Goal: Register for event/course

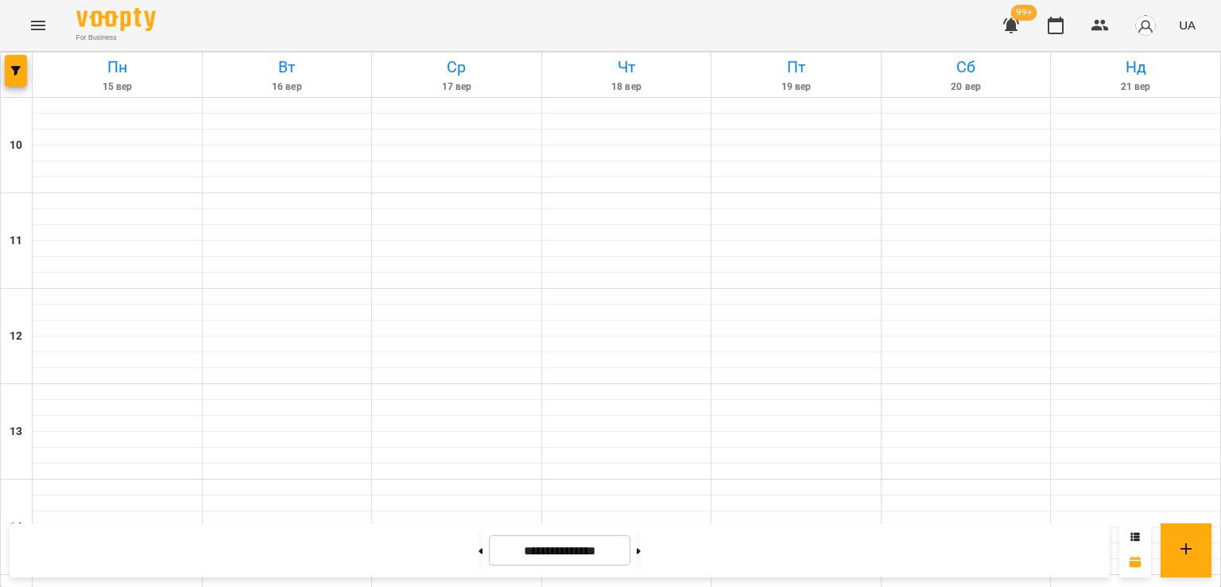
scroll to position [636, 0]
click at [12, 67] on icon "button" at bounding box center [16, 71] width 10 height 10
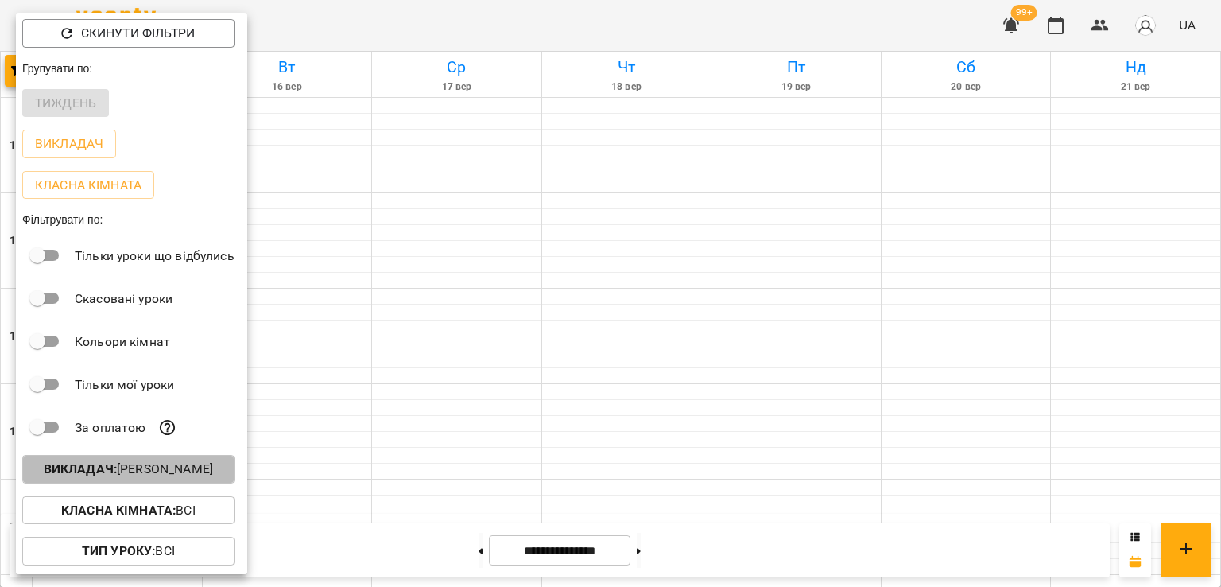
click at [137, 467] on p "Викладач : [PERSON_NAME]" at bounding box center [128, 468] width 169 height 19
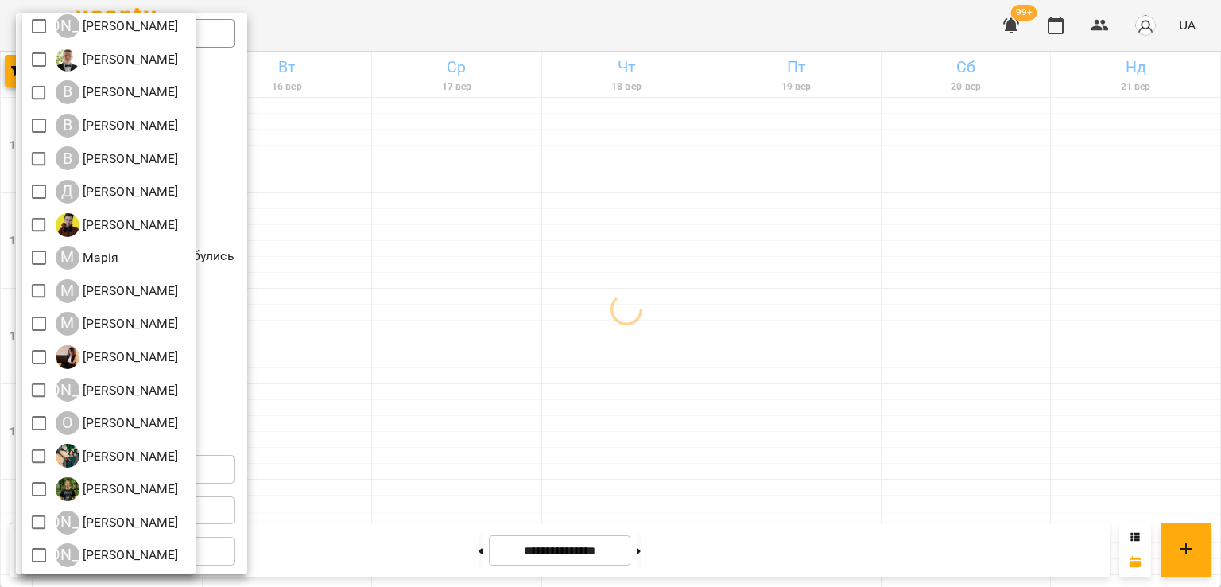
scroll to position [244, 0]
click at [636, 283] on div at bounding box center [610, 293] width 1221 height 587
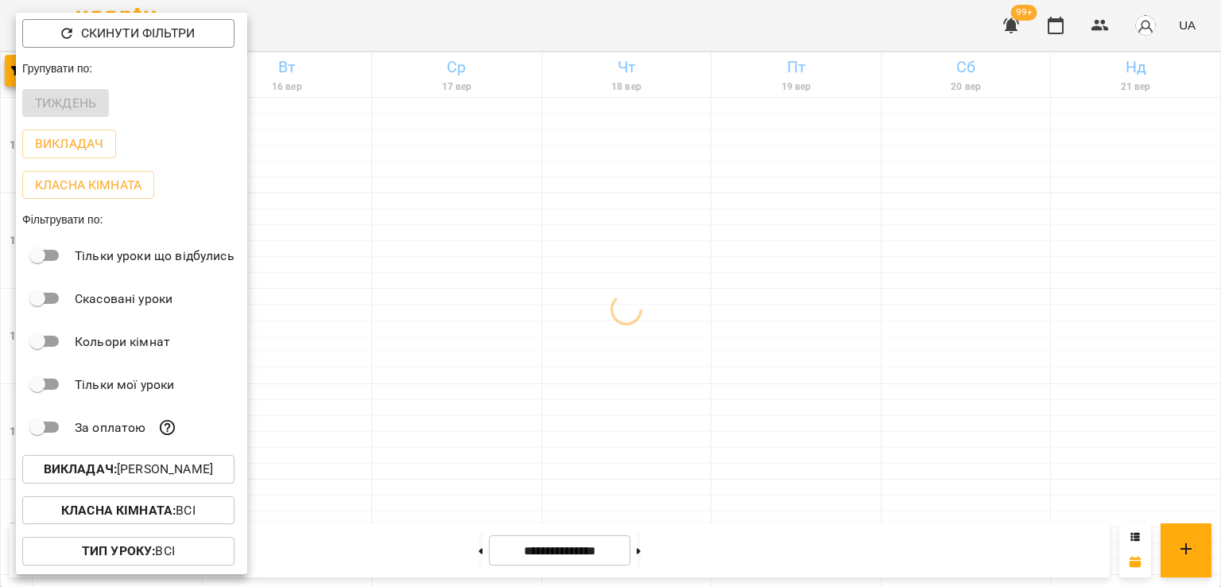
click at [591, 296] on div at bounding box center [610, 293] width 1221 height 587
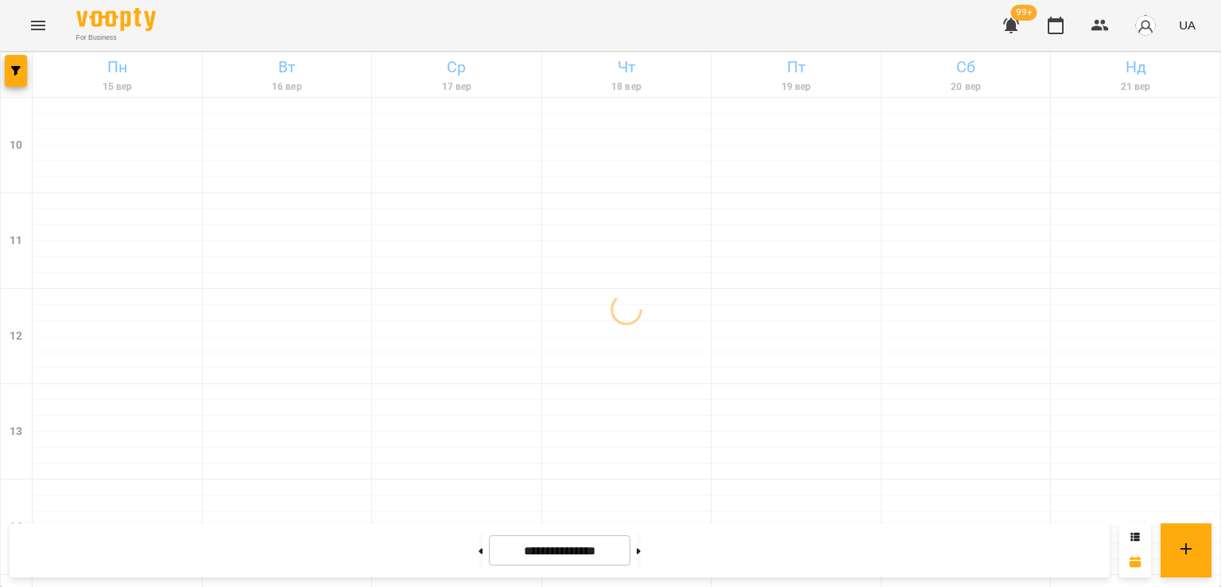
scroll to position [636, 0]
click at [478, 551] on button at bounding box center [480, 550] width 4 height 35
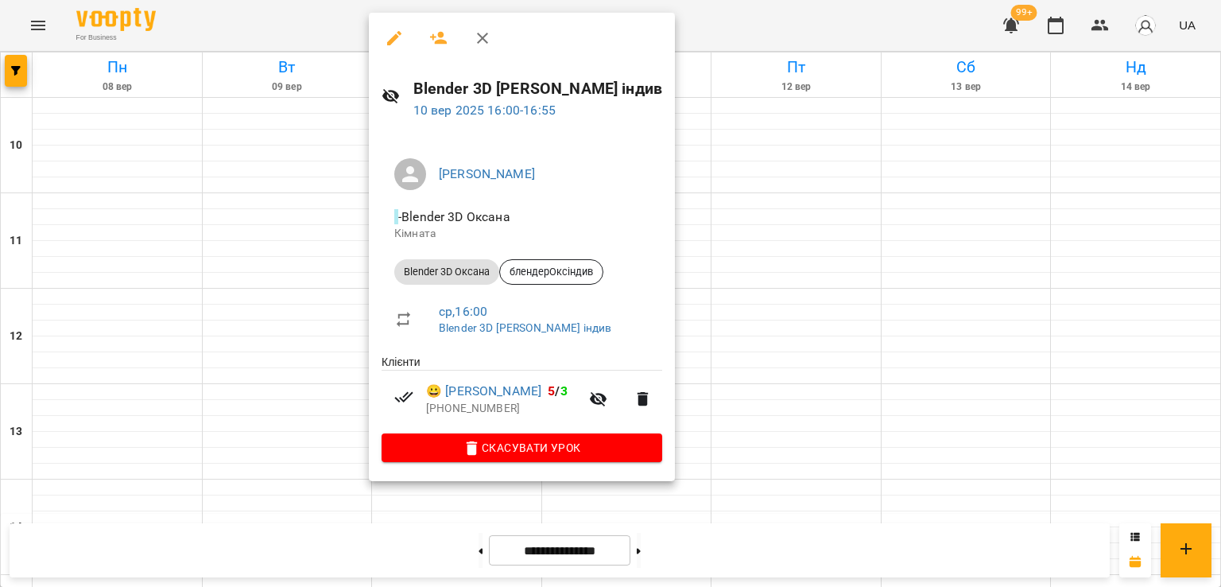
click at [286, 382] on div at bounding box center [610, 293] width 1221 height 587
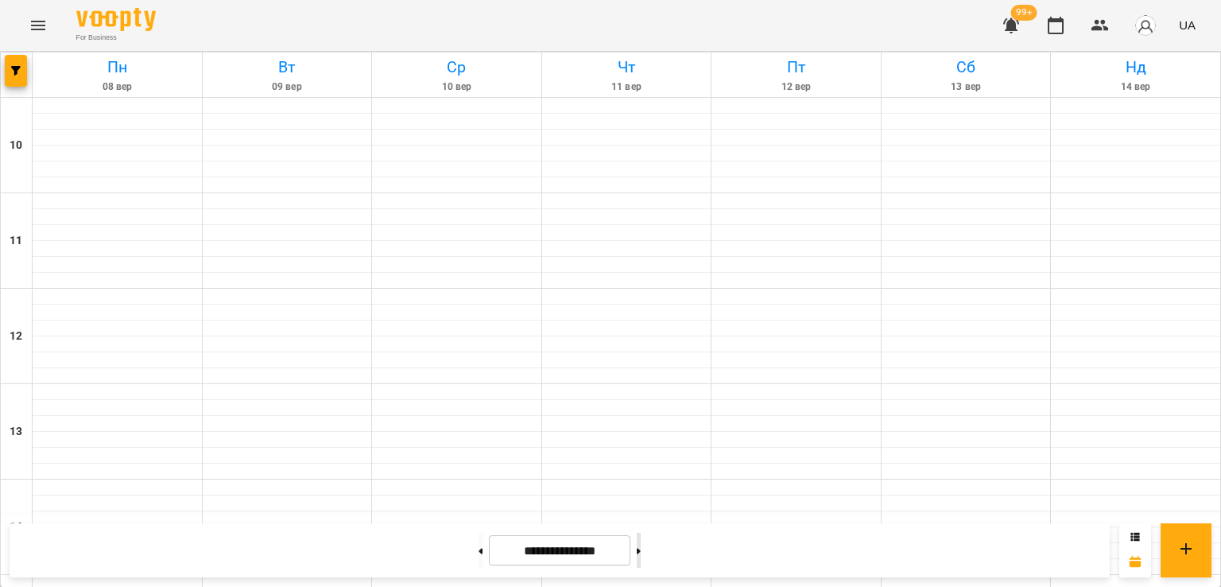
click at [641, 554] on button at bounding box center [639, 550] width 4 height 35
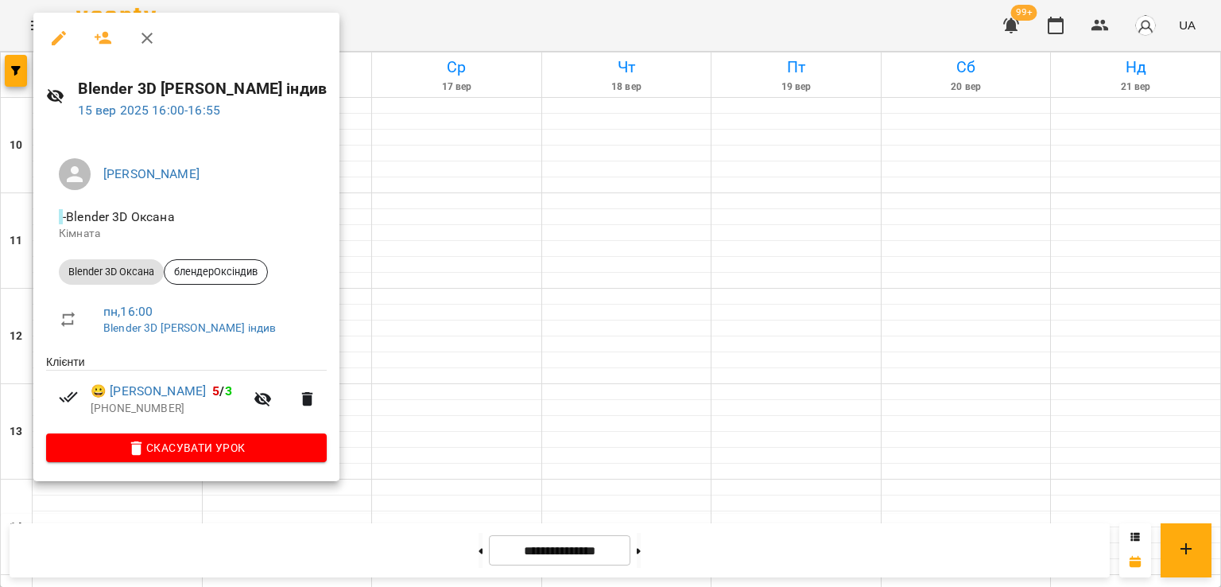
click at [461, 324] on div at bounding box center [610, 293] width 1221 height 587
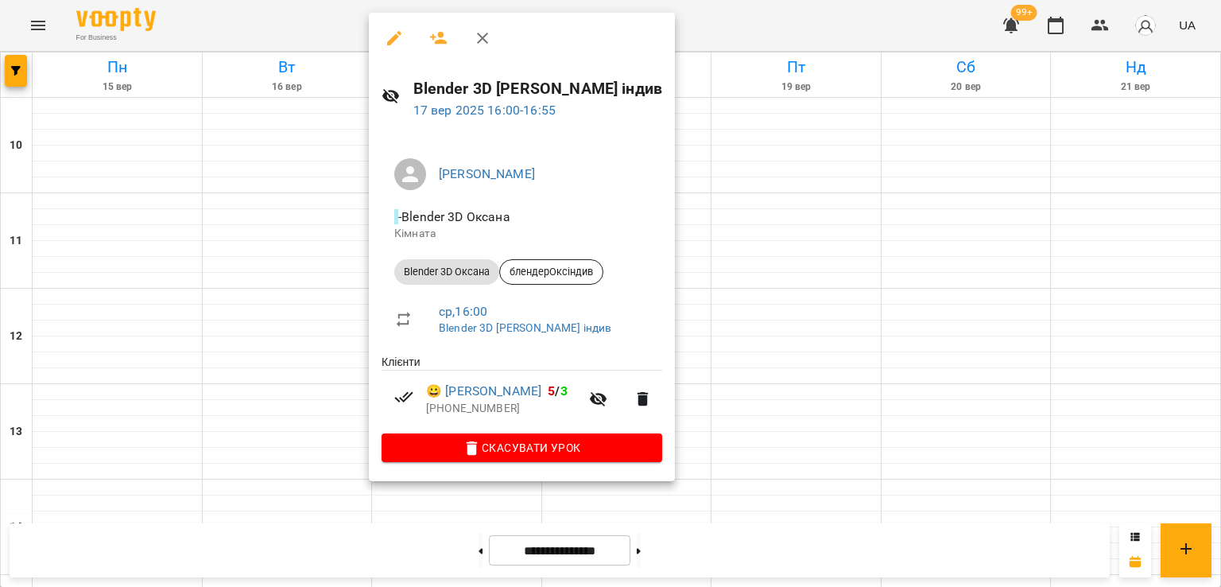
click at [95, 312] on div at bounding box center [610, 293] width 1221 height 587
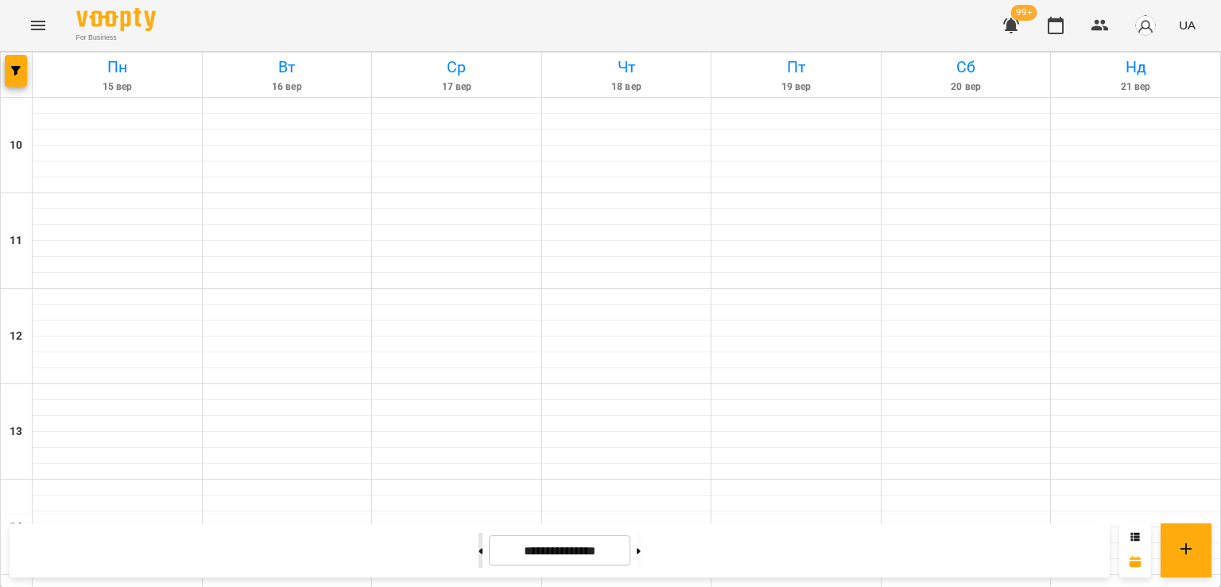
click at [479, 550] on icon at bounding box center [481, 551] width 4 height 6
click at [478, 547] on button at bounding box center [480, 550] width 4 height 35
click at [641, 542] on button at bounding box center [639, 550] width 4 height 35
click at [641, 552] on button at bounding box center [639, 550] width 4 height 35
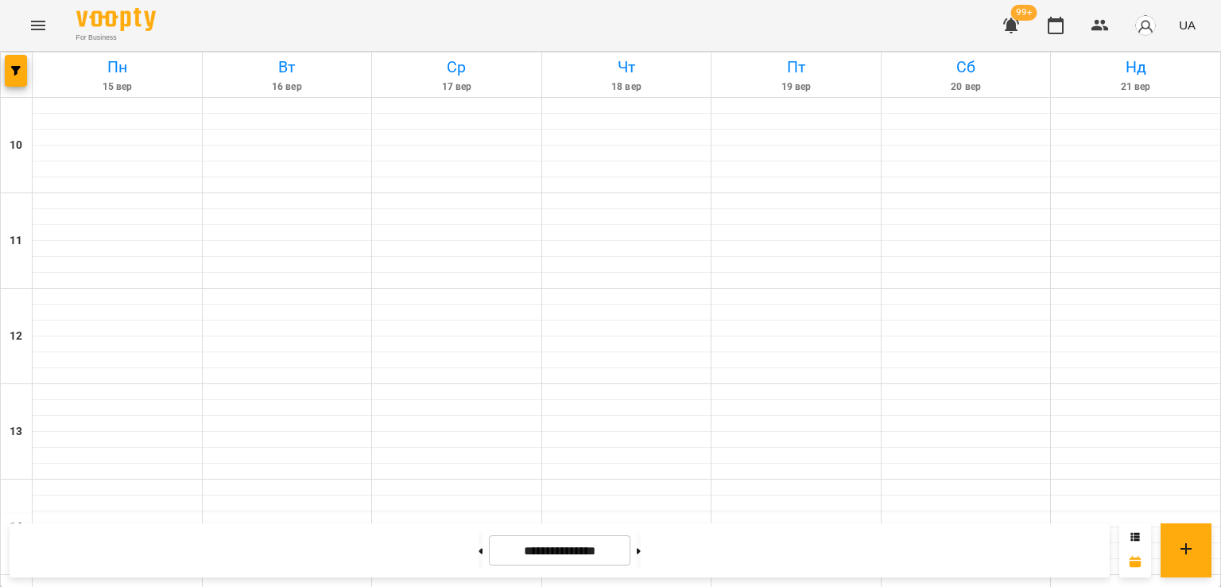
scroll to position [397, 0]
click at [17, 79] on button "button" at bounding box center [16, 71] width 22 height 32
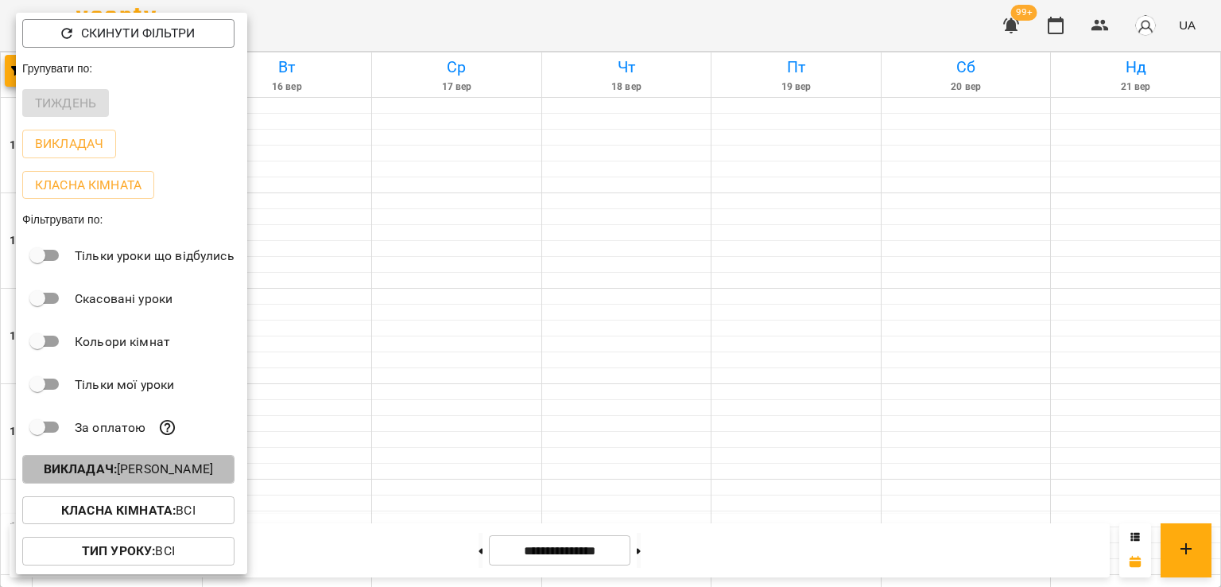
click at [168, 465] on p "Викладач : [PERSON_NAME]" at bounding box center [128, 468] width 169 height 19
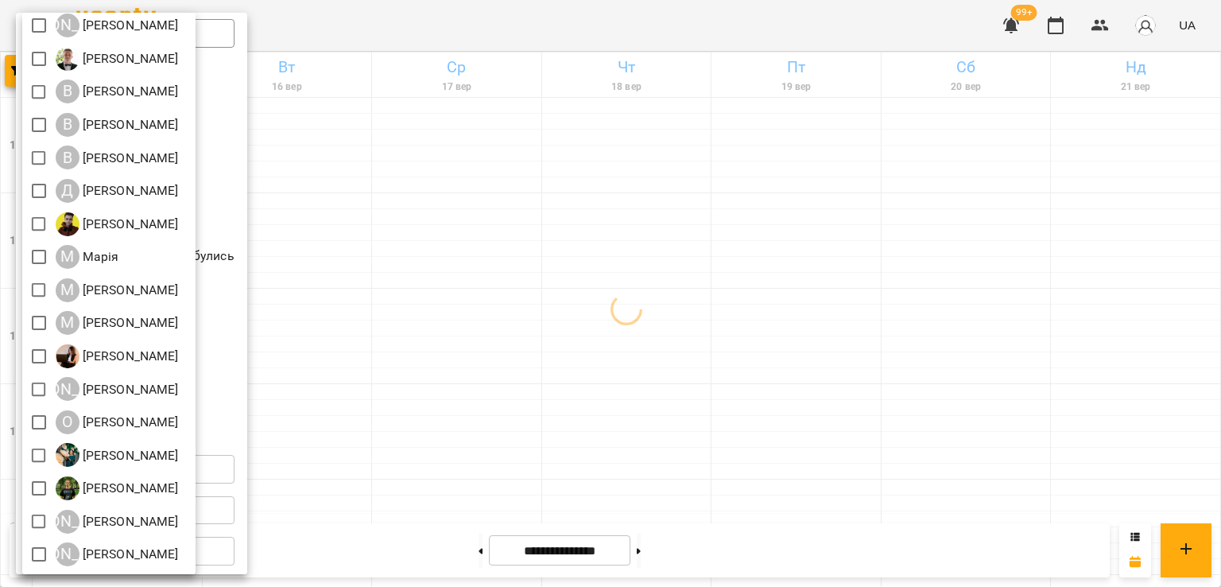
scroll to position [165, 0]
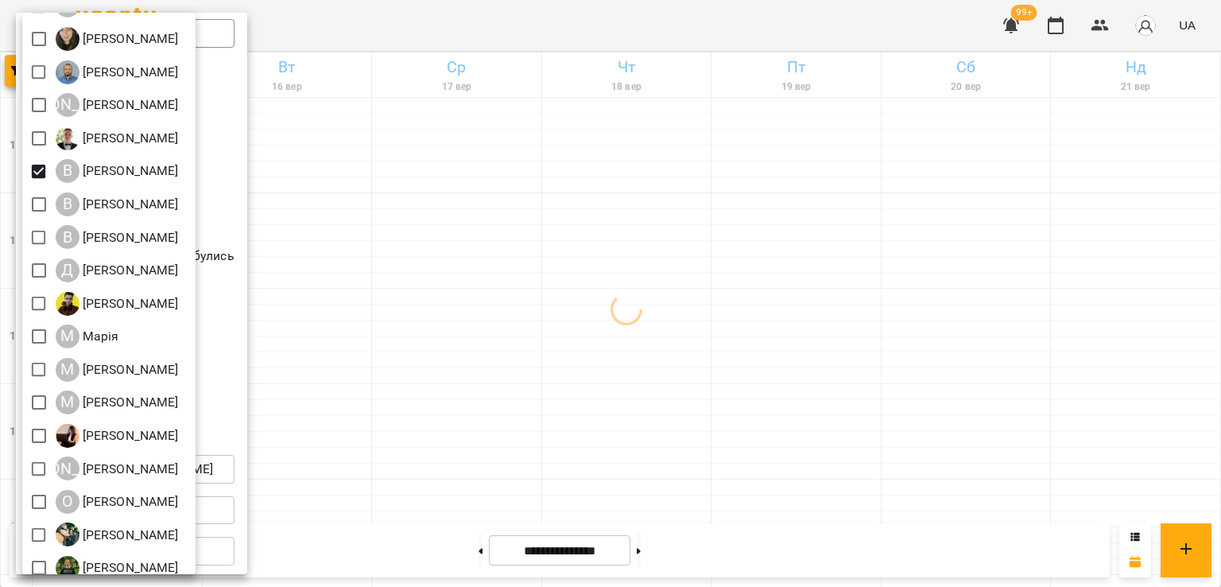
drag, startPoint x: 623, startPoint y: 359, endPoint x: 626, endPoint y: 374, distance: 15.4
click at [626, 360] on div at bounding box center [610, 293] width 1221 height 587
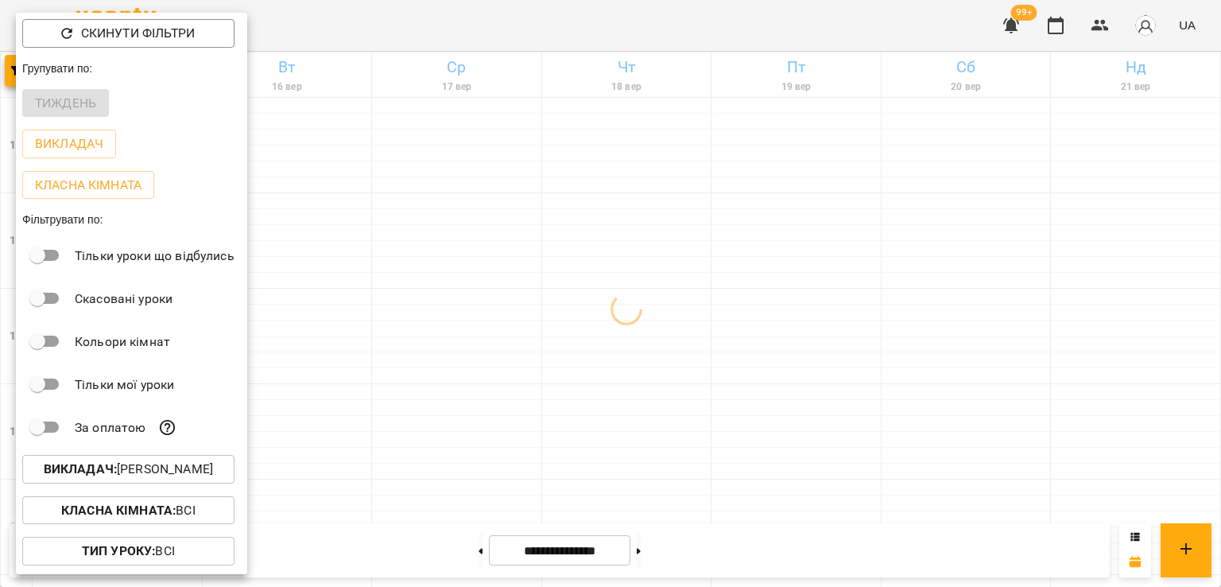
click at [553, 359] on div at bounding box center [610, 293] width 1221 height 587
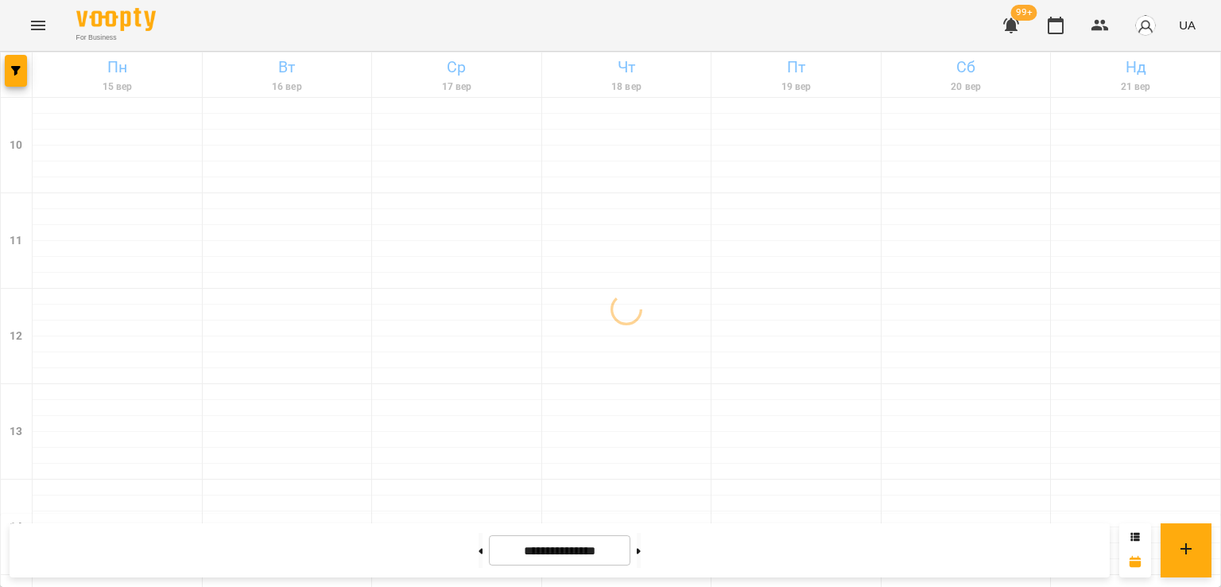
scroll to position [636, 0]
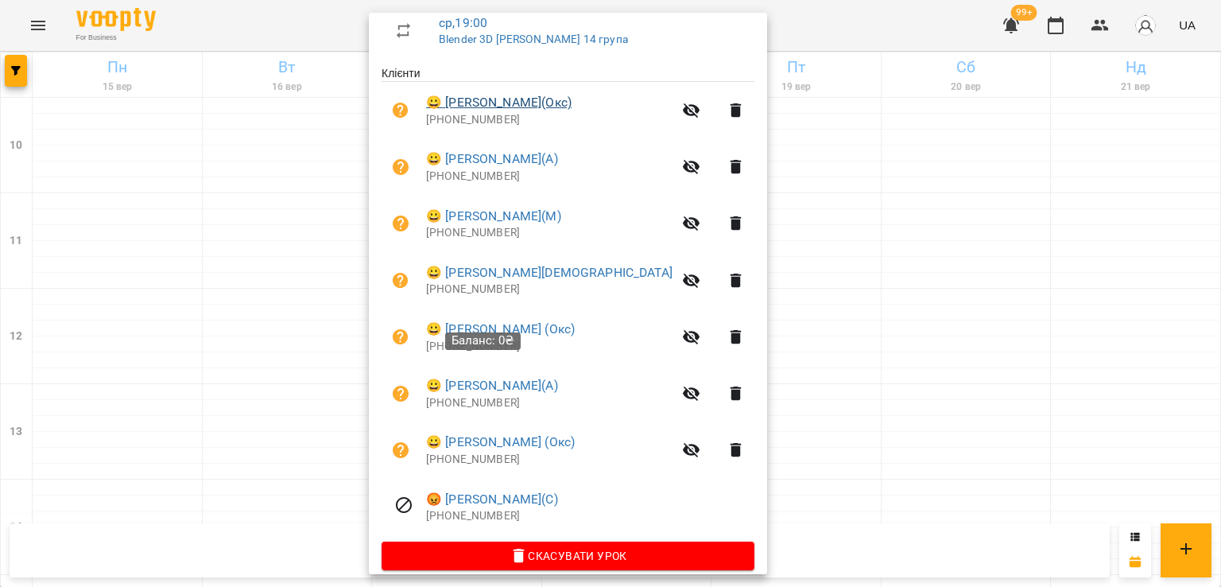
scroll to position [305, 0]
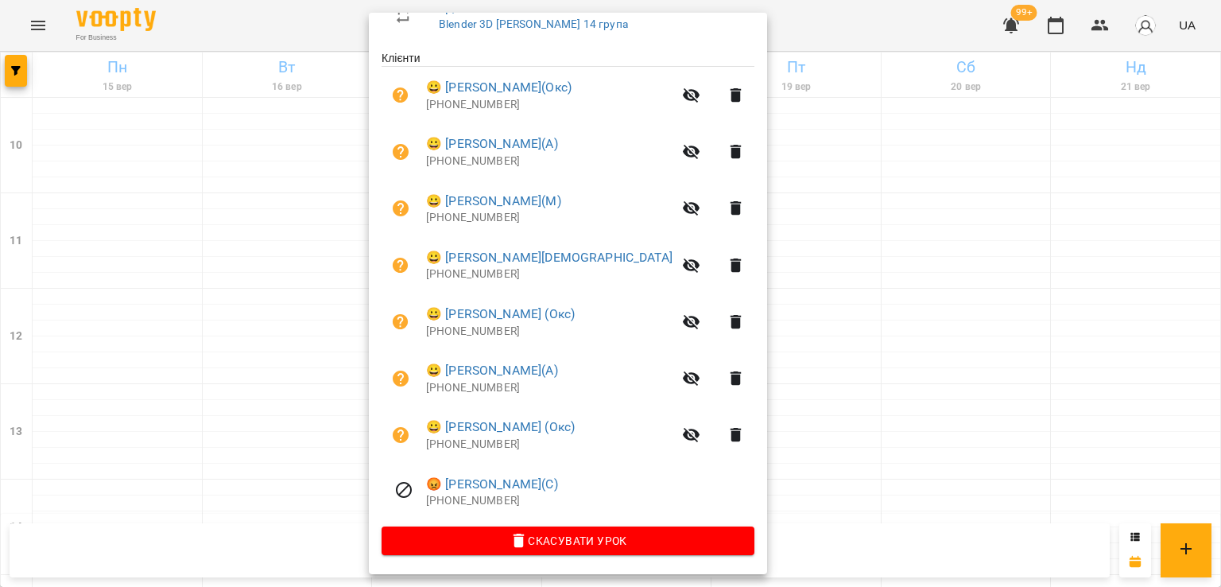
drag, startPoint x: 292, startPoint y: 400, endPoint x: 267, endPoint y: 398, distance: 25.5
click at [289, 400] on div at bounding box center [610, 293] width 1221 height 587
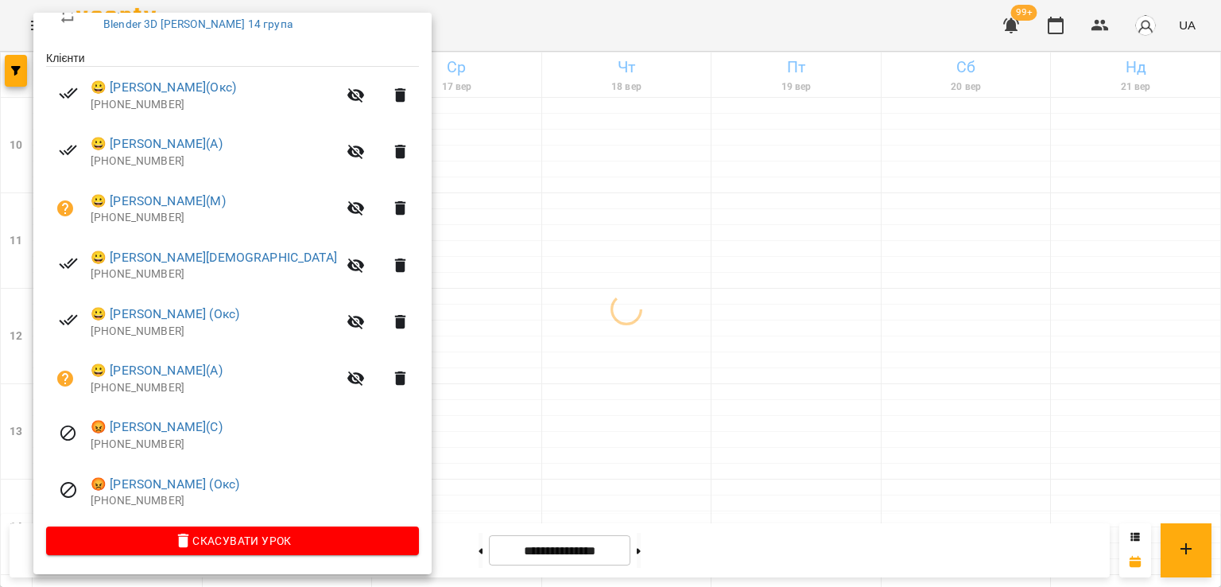
click at [463, 339] on div at bounding box center [610, 293] width 1221 height 587
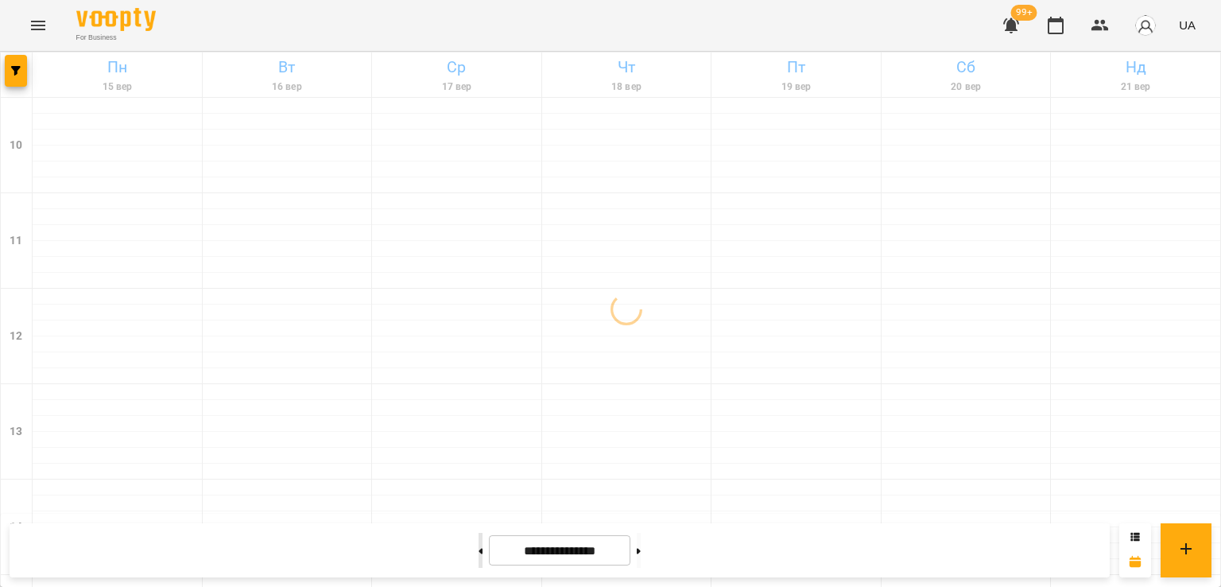
click at [478, 553] on button at bounding box center [480, 550] width 4 height 35
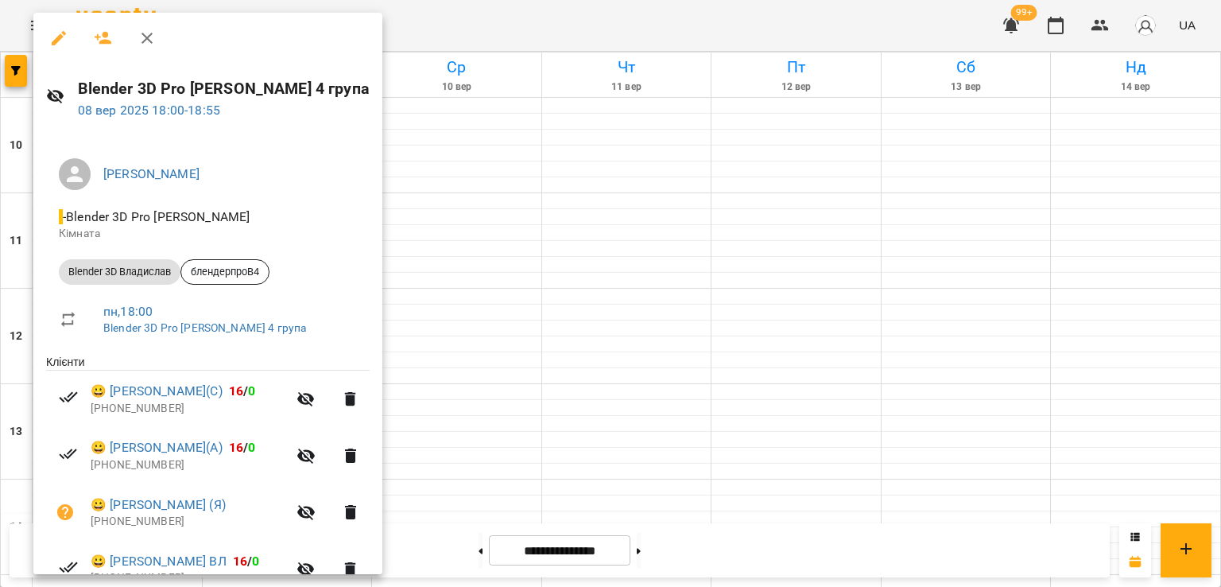
drag, startPoint x: 442, startPoint y: 252, endPoint x: 448, endPoint y: 261, distance: 10.8
click at [443, 252] on div at bounding box center [610, 293] width 1221 height 587
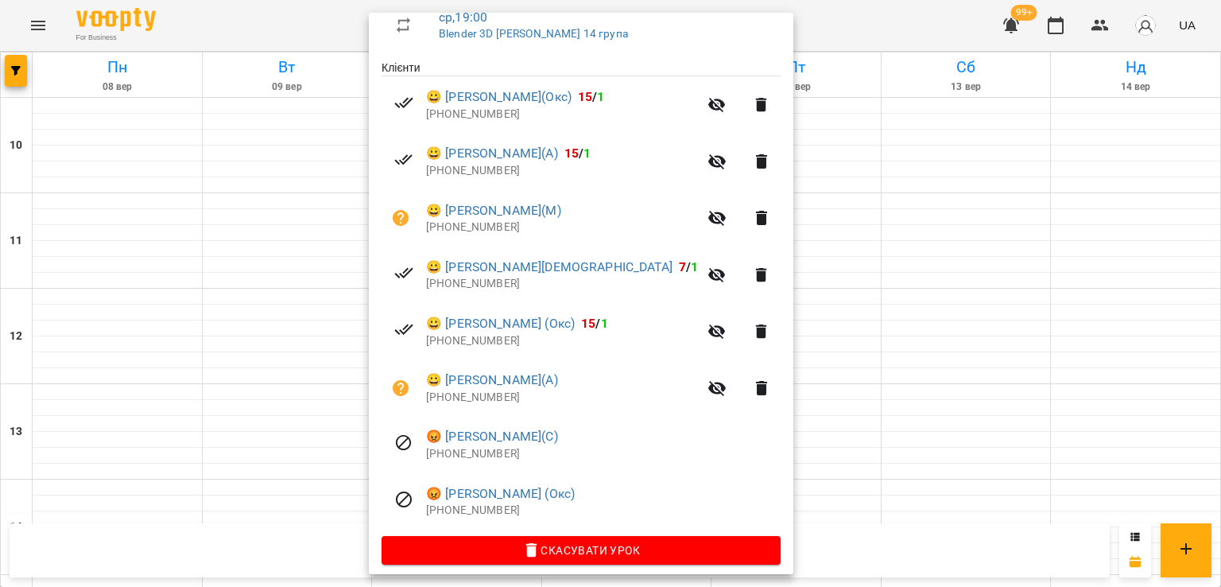
scroll to position [305, 0]
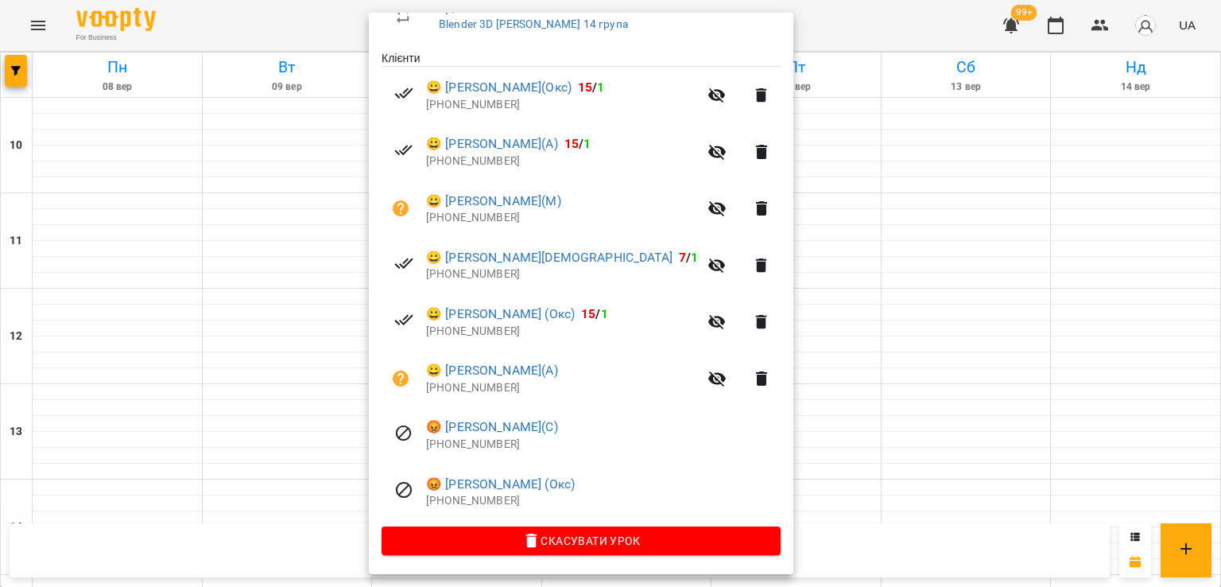
drag, startPoint x: 814, startPoint y: 256, endPoint x: 773, endPoint y: 249, distance: 41.2
click at [812, 256] on div at bounding box center [610, 293] width 1221 height 587
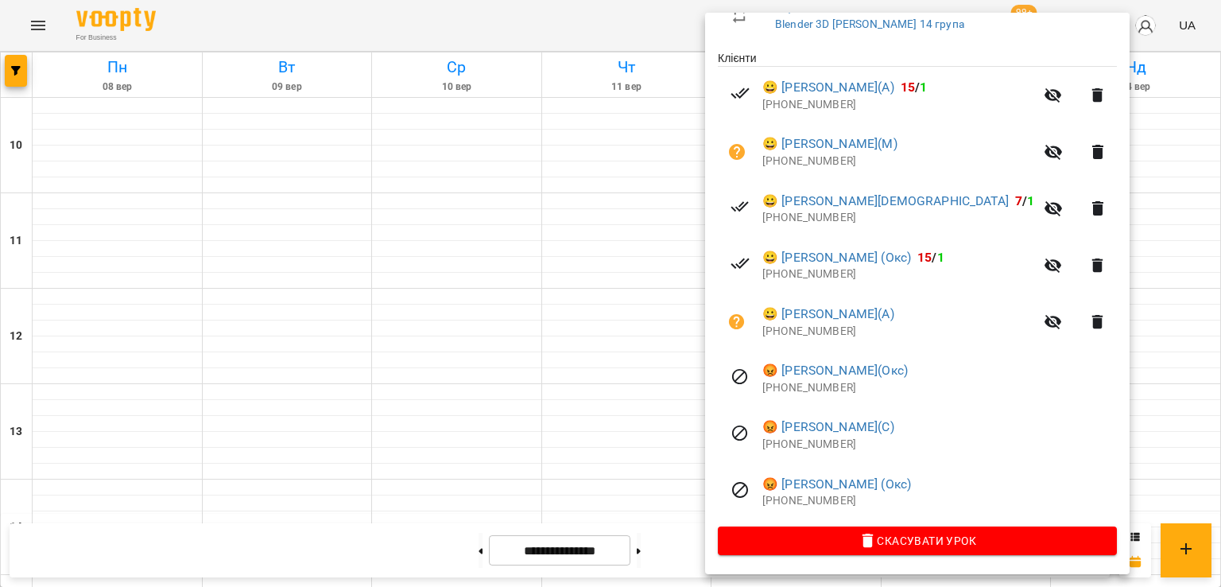
drag, startPoint x: 140, startPoint y: 241, endPoint x: 124, endPoint y: 233, distance: 17.8
click at [139, 239] on div at bounding box center [610, 293] width 1221 height 587
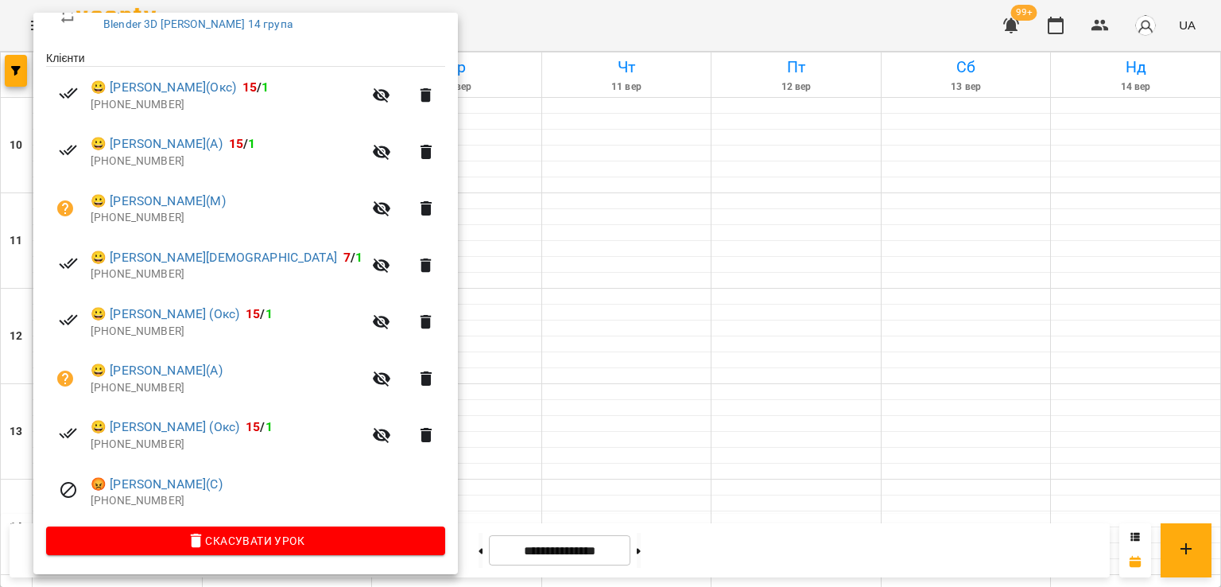
click at [558, 284] on div at bounding box center [610, 293] width 1221 height 587
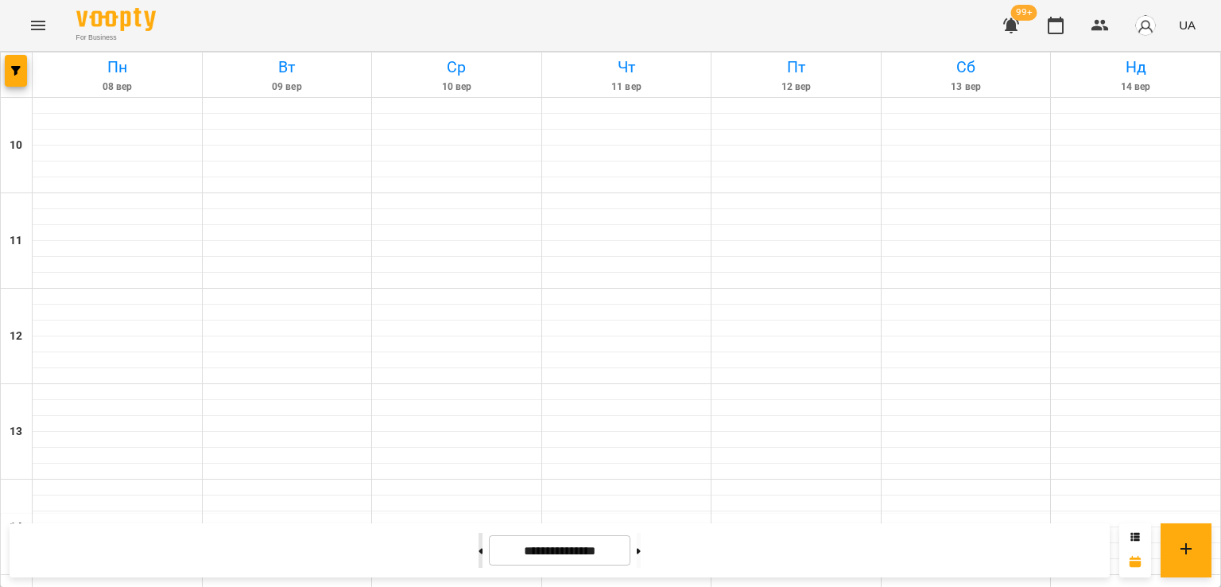
click at [478, 566] on button at bounding box center [480, 550] width 4 height 35
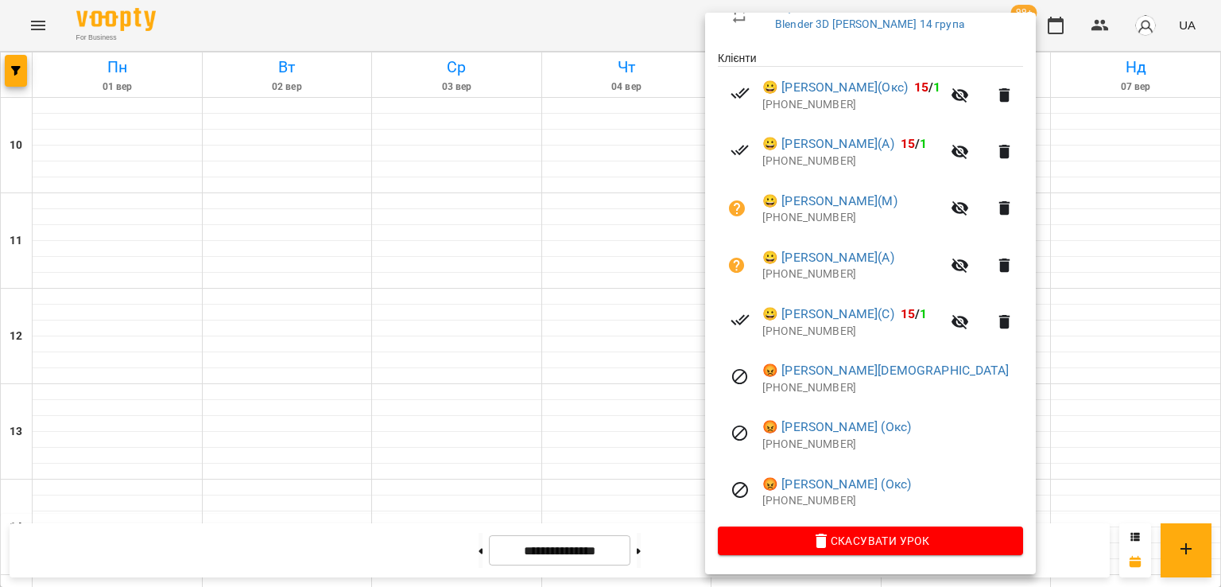
drag, startPoint x: 467, startPoint y: 233, endPoint x: 479, endPoint y: 245, distance: 16.9
click at [467, 234] on div at bounding box center [610, 293] width 1221 height 587
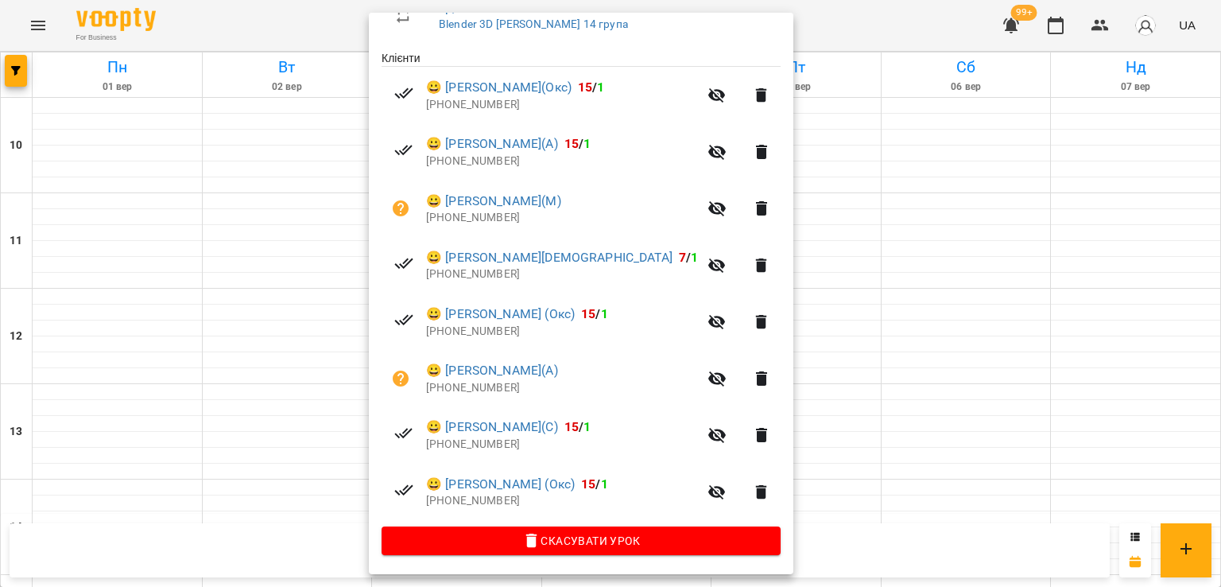
click at [116, 239] on div at bounding box center [610, 293] width 1221 height 587
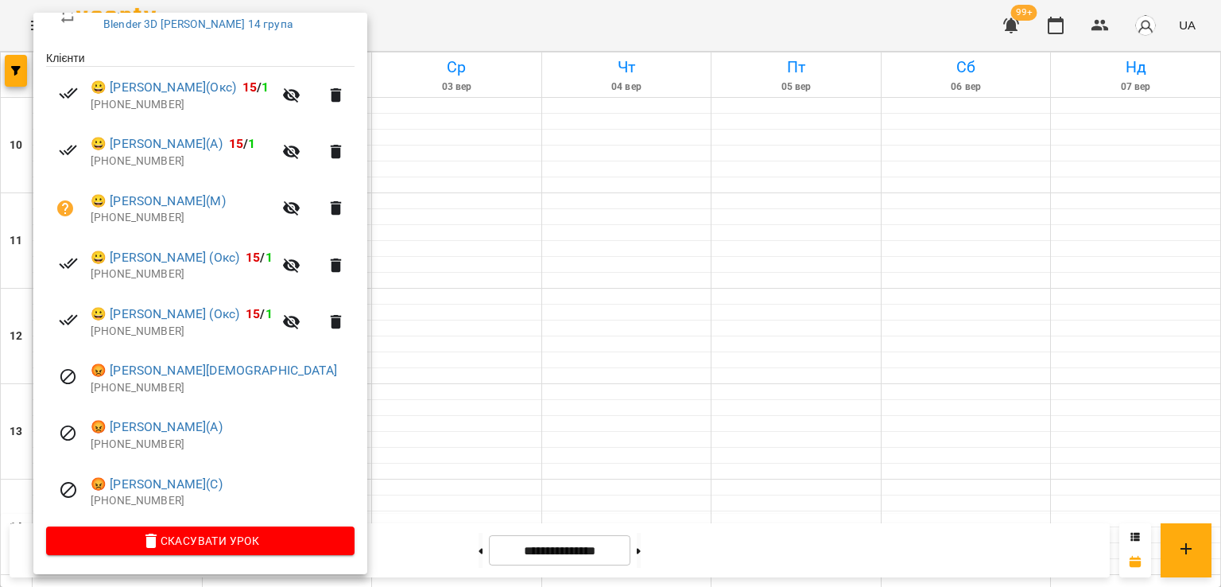
click at [726, 289] on div at bounding box center [610, 293] width 1221 height 587
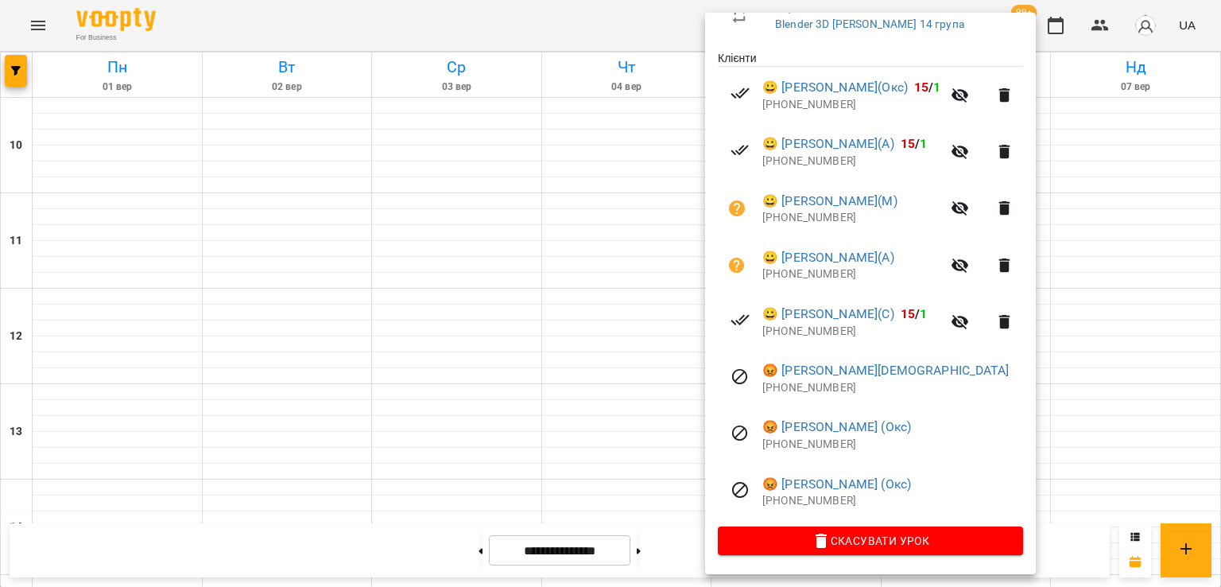
click at [567, 246] on div at bounding box center [610, 293] width 1221 height 587
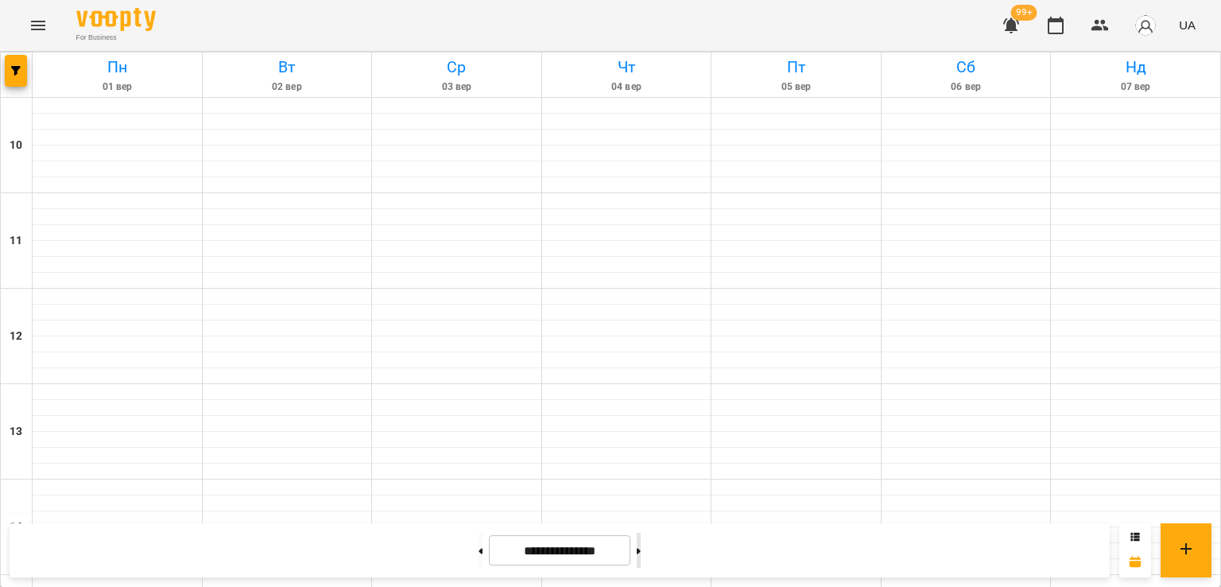
click at [641, 552] on icon at bounding box center [639, 551] width 4 height 6
click at [641, 551] on icon at bounding box center [639, 551] width 4 height 6
click at [641, 554] on button at bounding box center [639, 550] width 4 height 35
click at [478, 548] on icon at bounding box center [480, 551] width 4 height 6
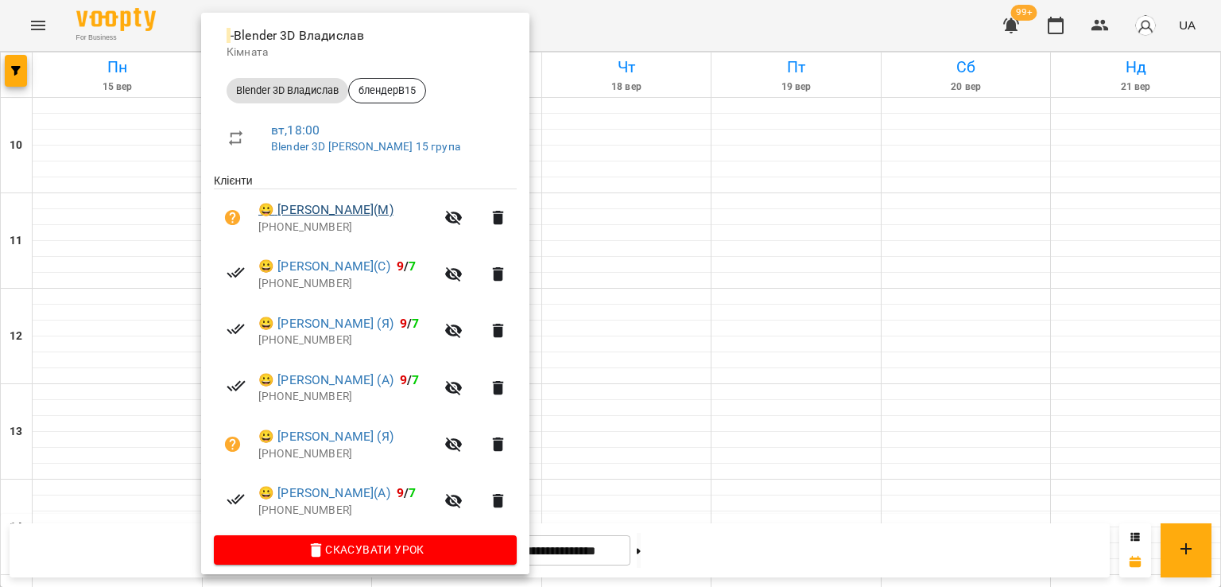
scroll to position [192, 0]
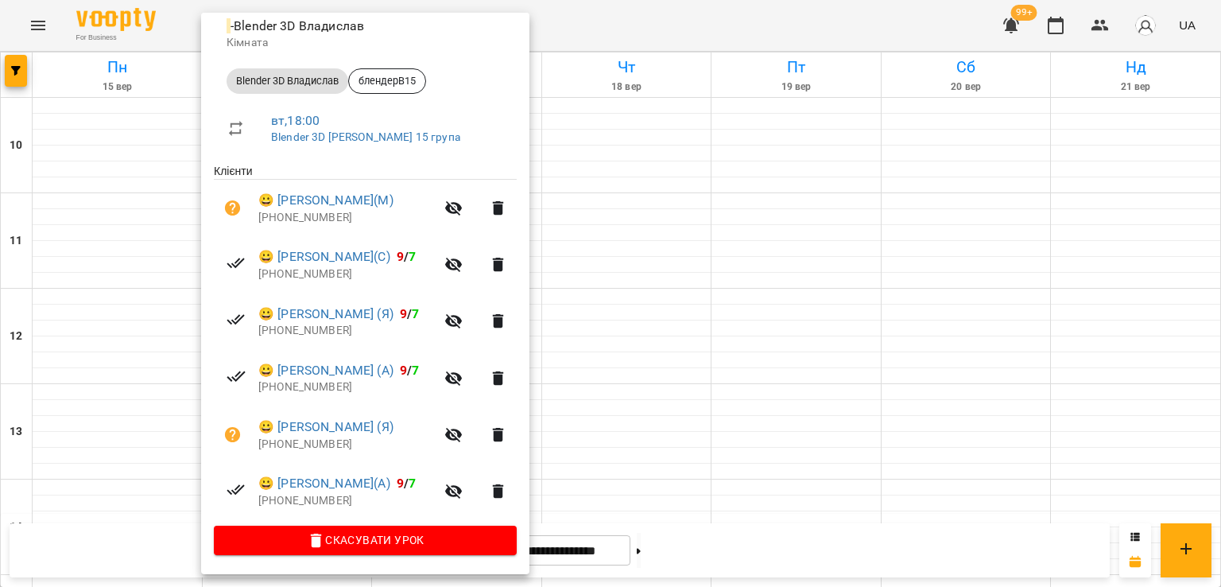
click at [626, 334] on div at bounding box center [610, 293] width 1221 height 587
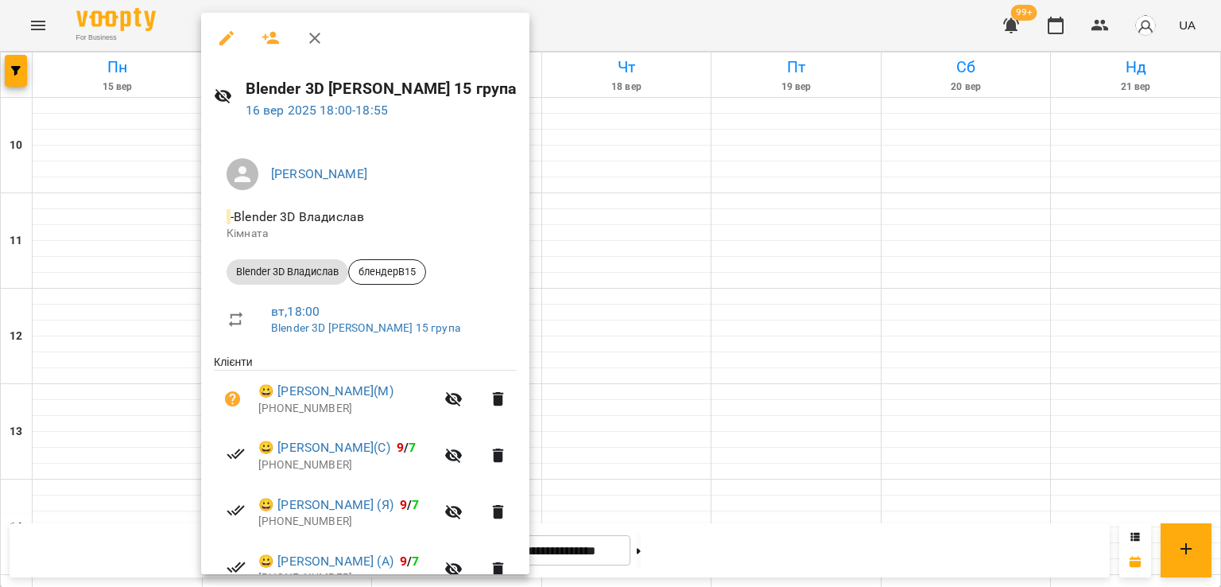
drag, startPoint x: 634, startPoint y: 347, endPoint x: 497, endPoint y: 280, distance: 153.2
click at [633, 345] on div at bounding box center [610, 293] width 1221 height 587
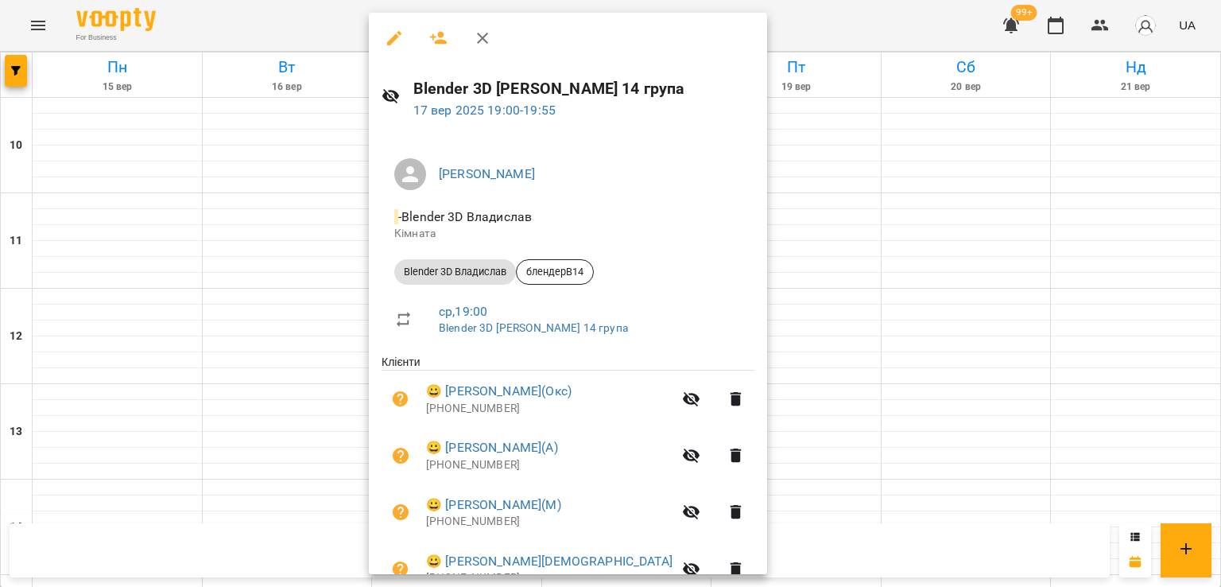
click at [258, 303] on div at bounding box center [610, 293] width 1221 height 587
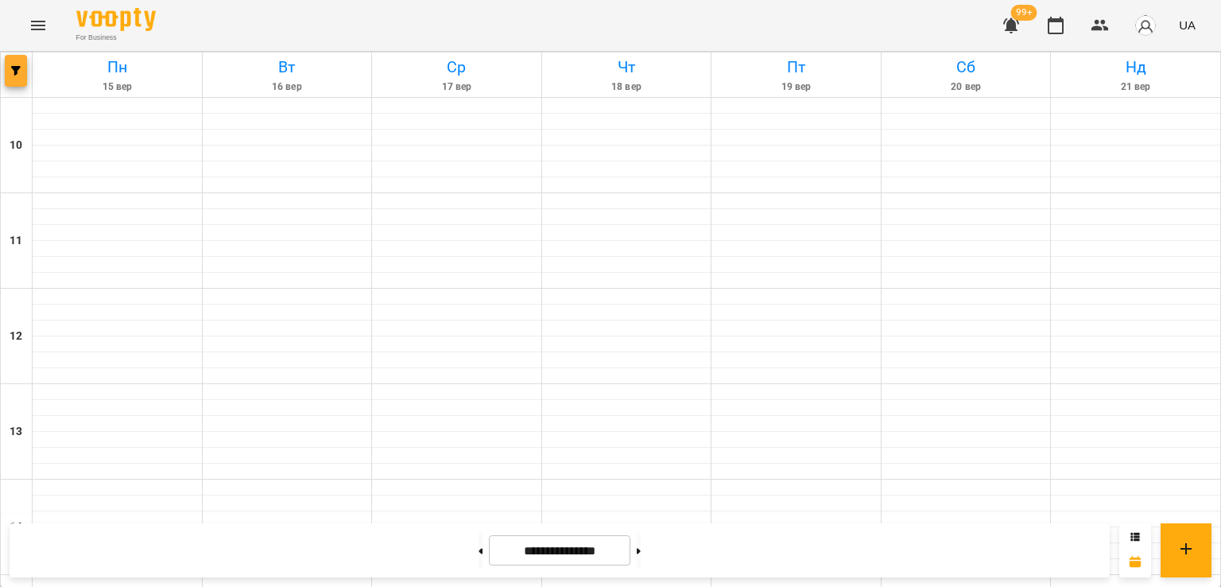
click at [9, 71] on span "button" at bounding box center [16, 71] width 22 height 10
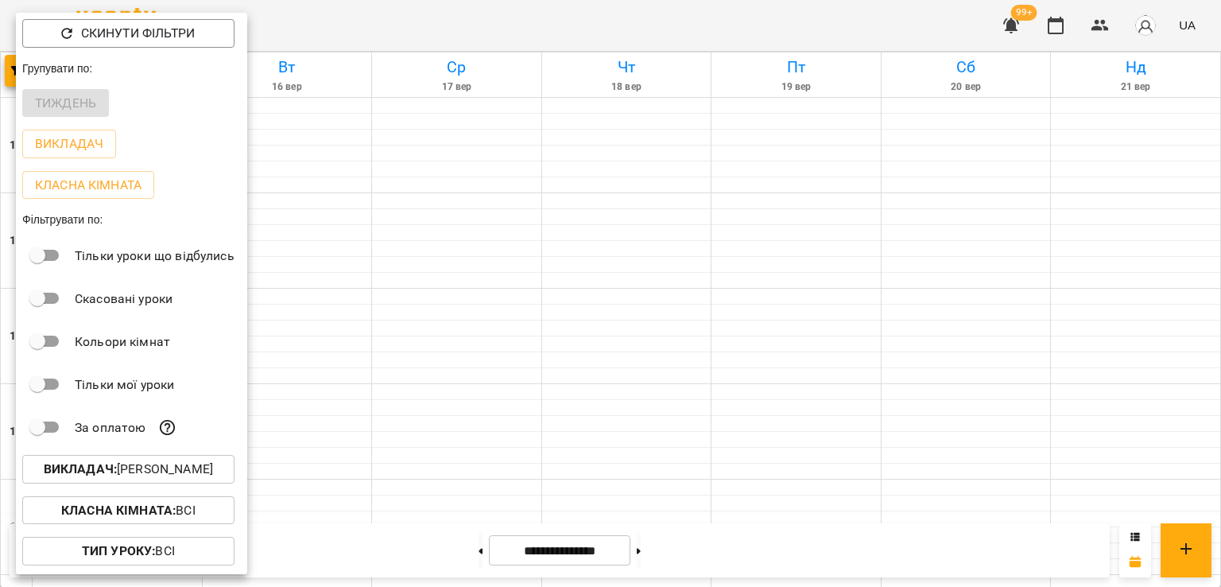
click at [169, 486] on div "Викладач : [PERSON_NAME]" at bounding box center [131, 468] width 231 height 41
click at [176, 472] on p "Викладач : [PERSON_NAME]" at bounding box center [128, 468] width 169 height 19
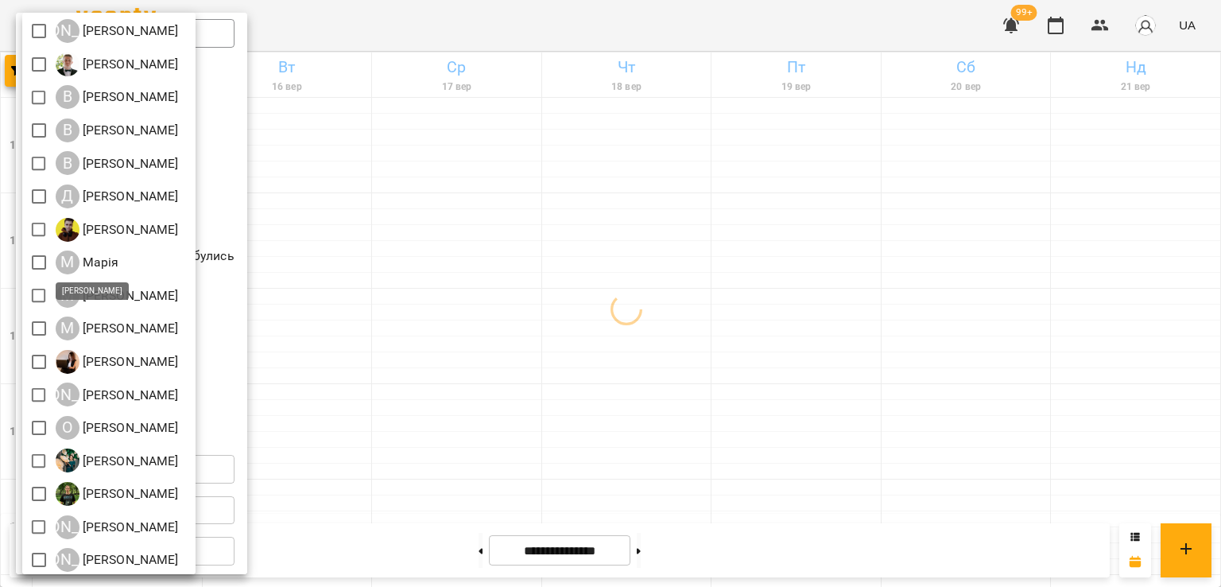
scroll to position [244, 0]
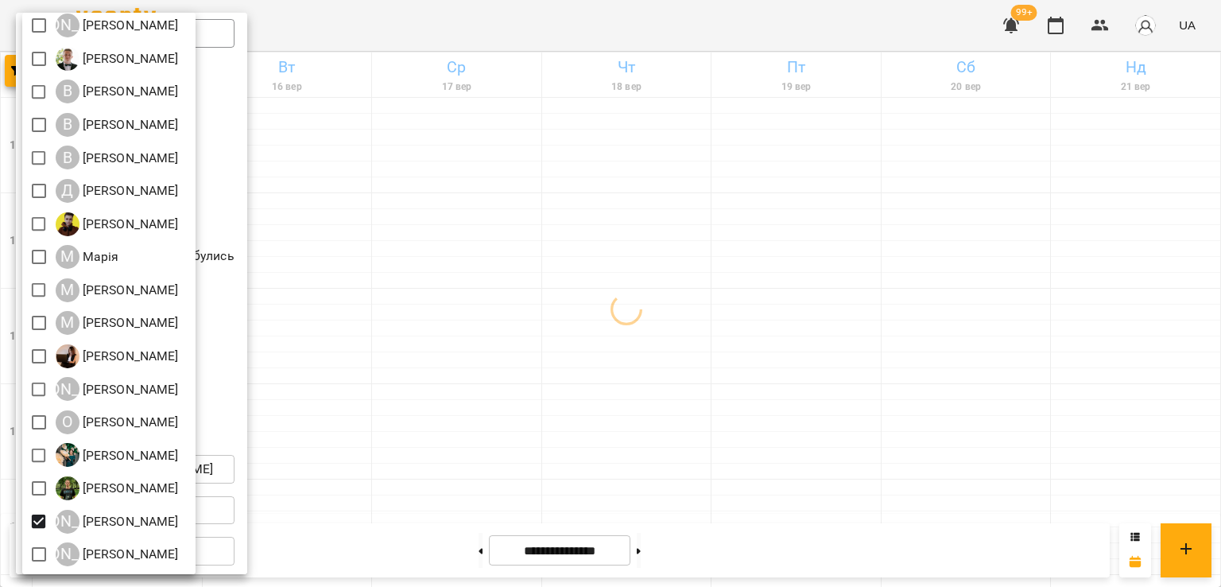
drag, startPoint x: 675, startPoint y: 358, endPoint x: 690, endPoint y: 363, distance: 15.8
click at [676, 358] on div at bounding box center [610, 293] width 1221 height 587
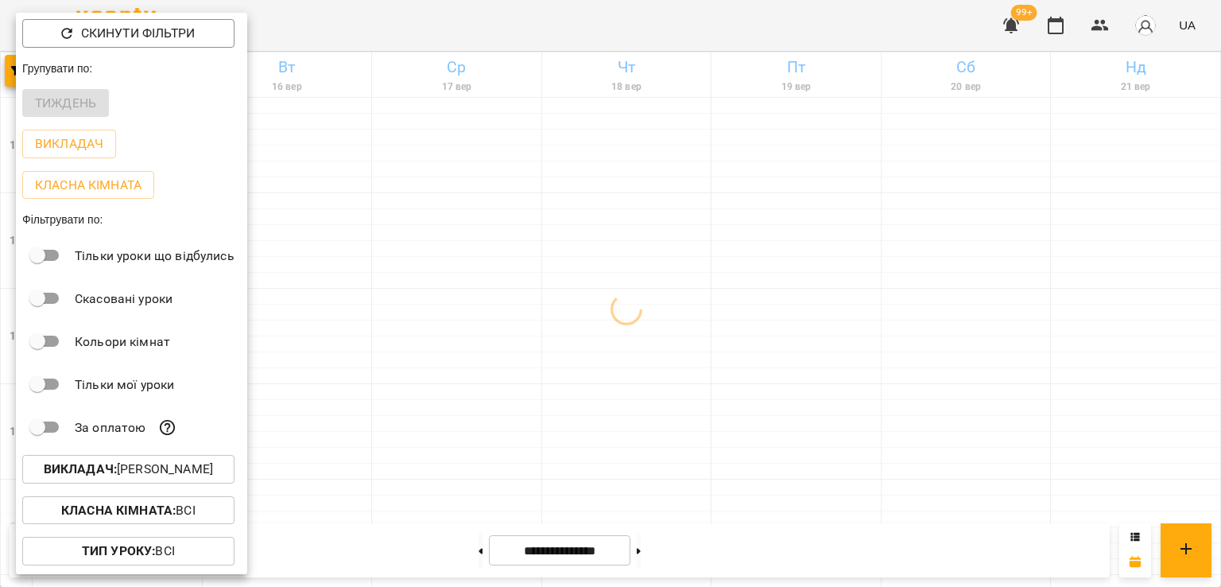
click at [650, 417] on div at bounding box center [610, 293] width 1221 height 587
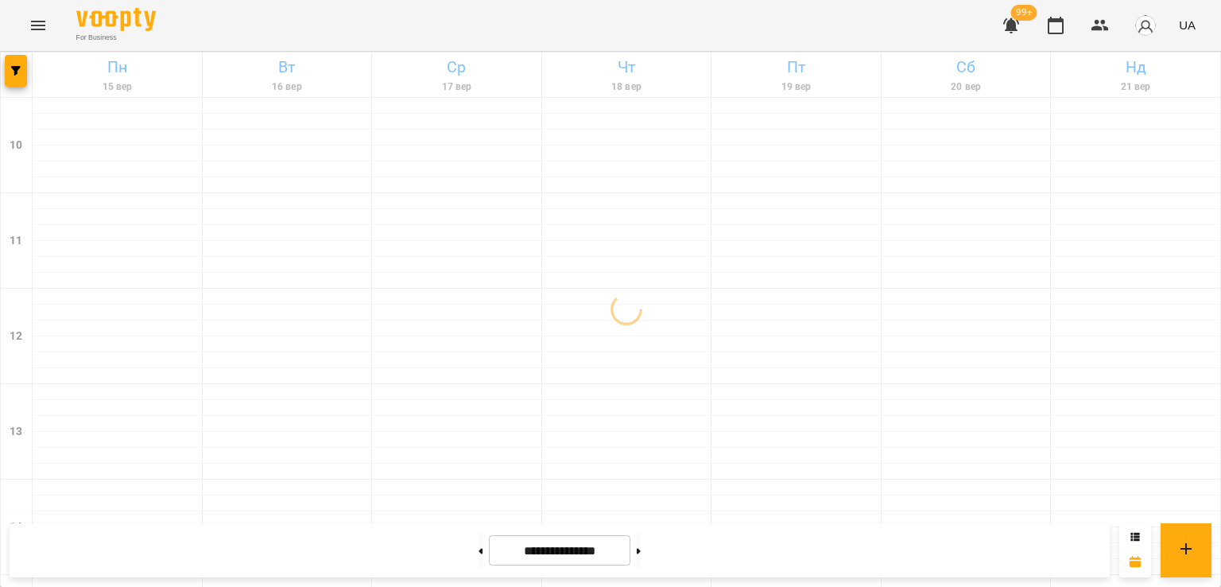
scroll to position [743, 0]
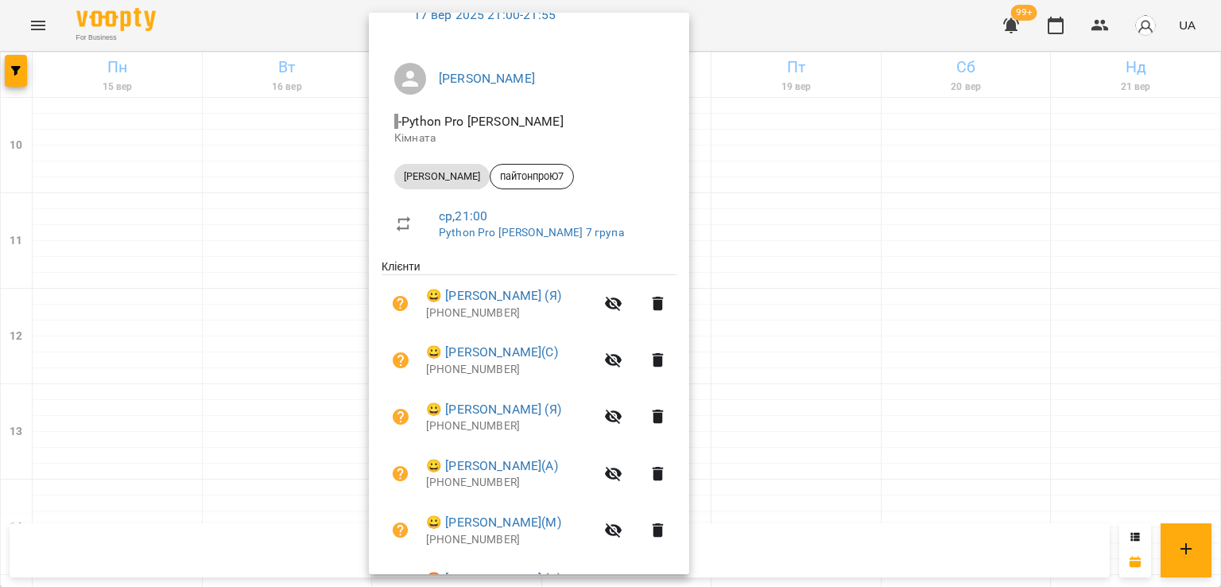
scroll to position [192, 0]
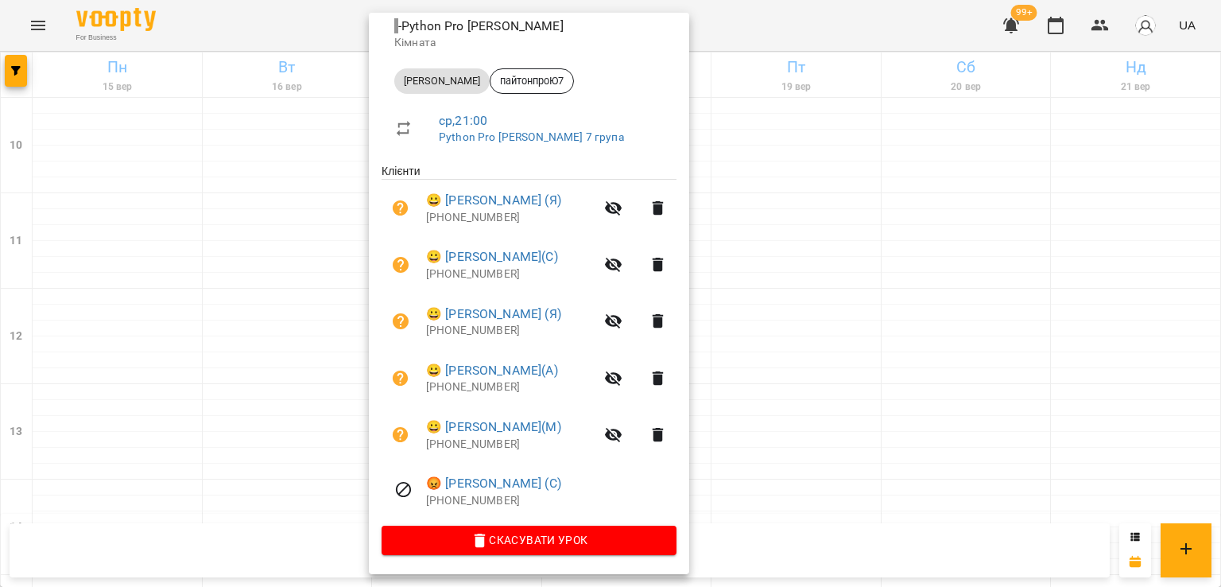
click at [254, 357] on div at bounding box center [610, 293] width 1221 height 587
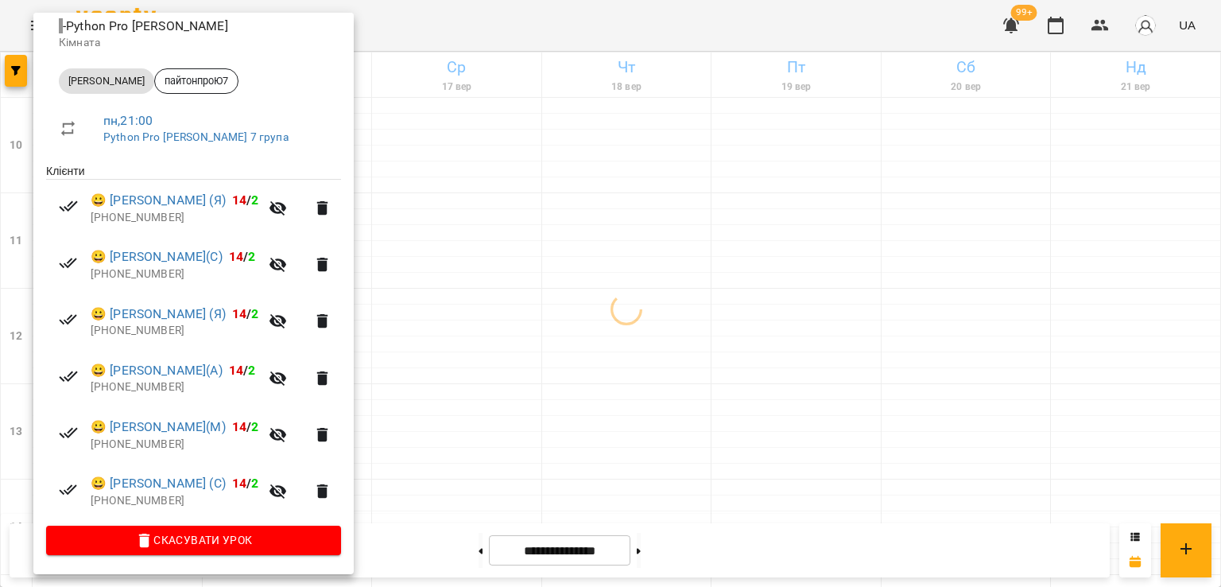
click at [559, 325] on div at bounding box center [610, 293] width 1221 height 587
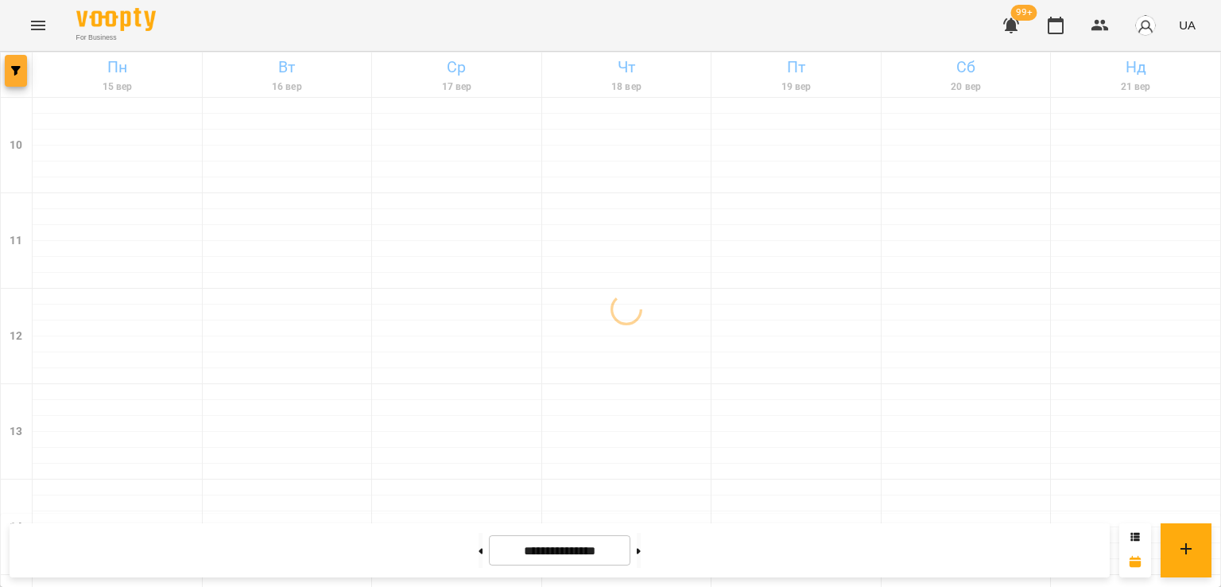
click at [21, 71] on span "button" at bounding box center [16, 71] width 22 height 10
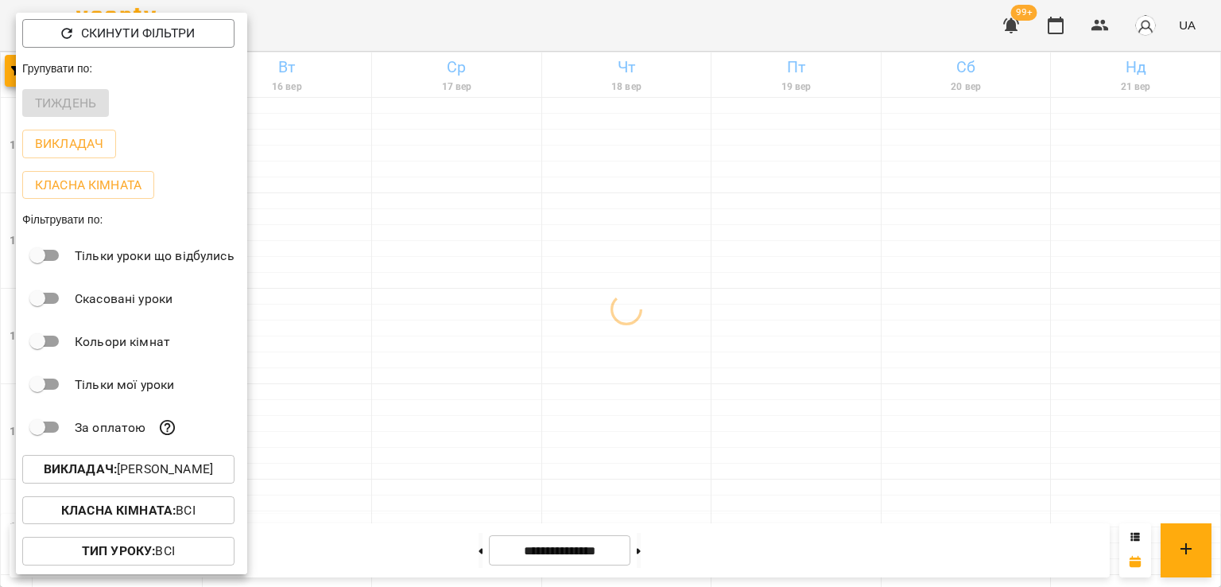
click at [176, 478] on p "Викладач : [PERSON_NAME]" at bounding box center [128, 468] width 169 height 19
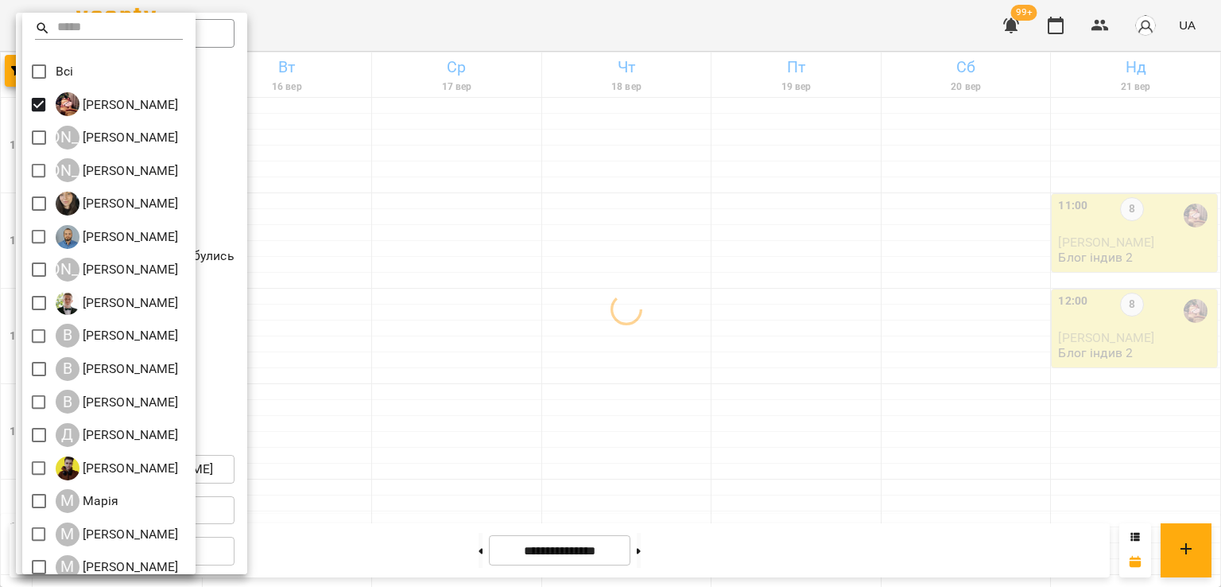
drag, startPoint x: 680, startPoint y: 369, endPoint x: 614, endPoint y: 337, distance: 72.5
click at [680, 367] on div at bounding box center [610, 293] width 1221 height 587
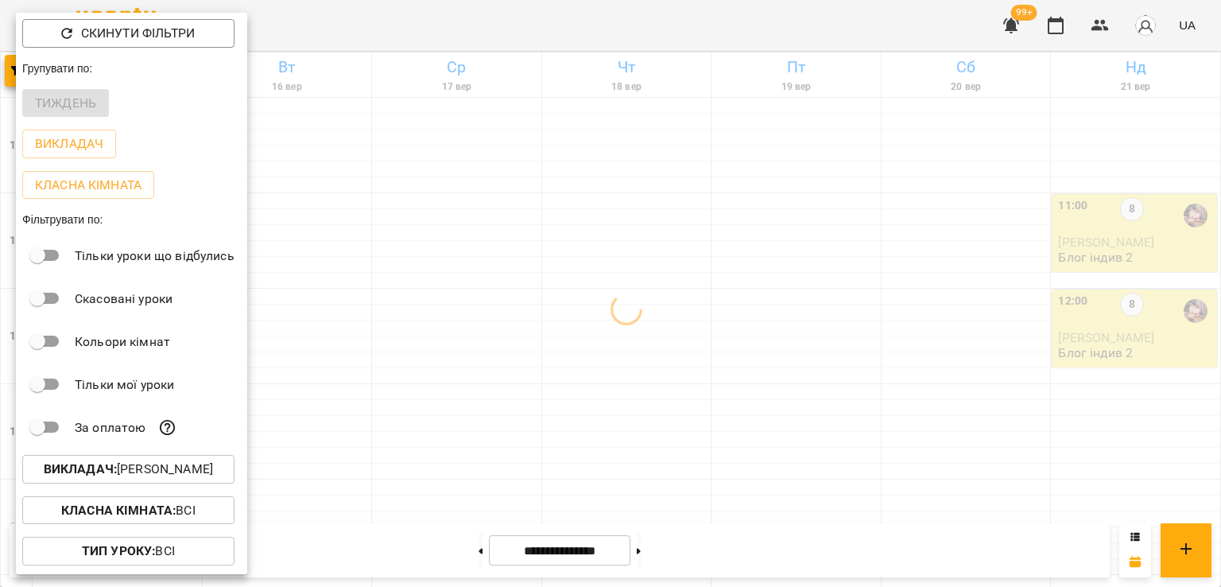
click at [490, 352] on div at bounding box center [610, 293] width 1221 height 587
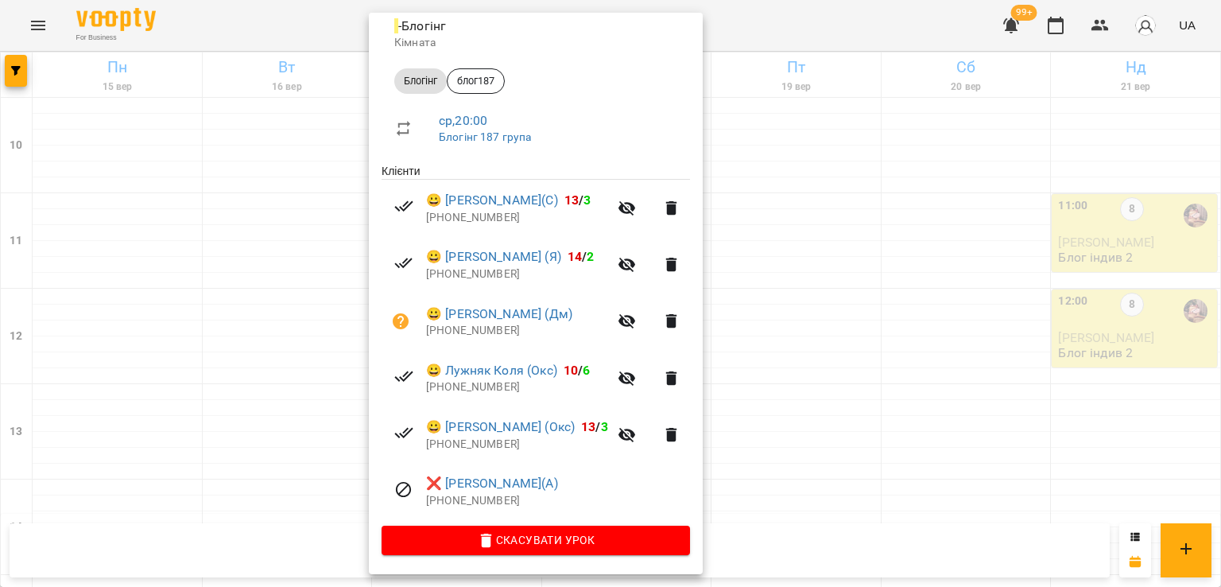
click at [287, 328] on div at bounding box center [610, 293] width 1221 height 587
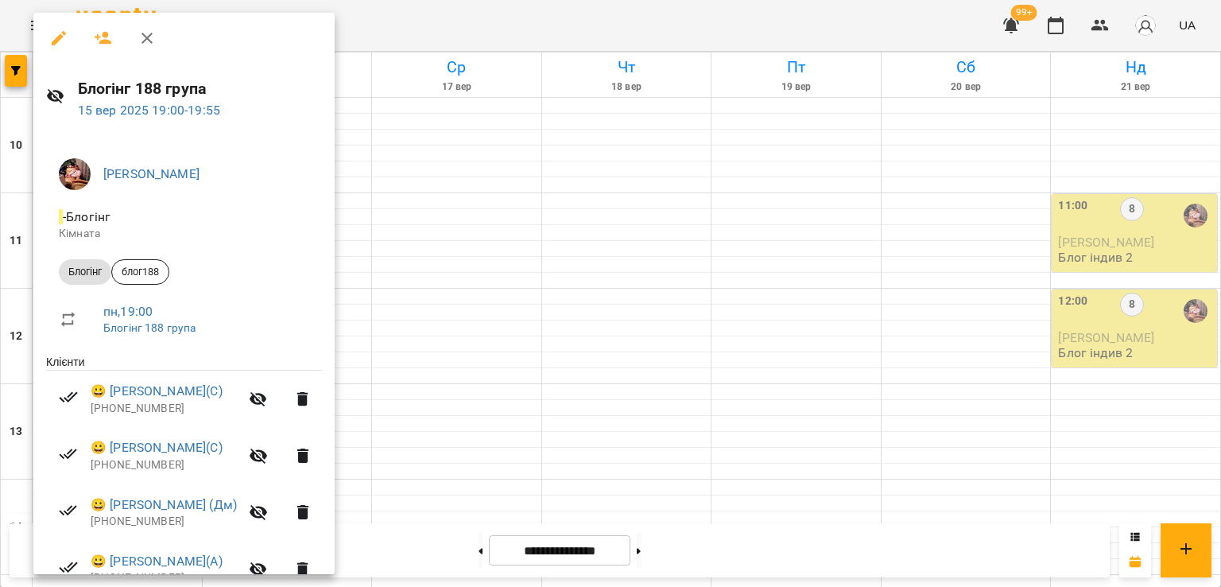
click at [458, 363] on div at bounding box center [610, 293] width 1221 height 587
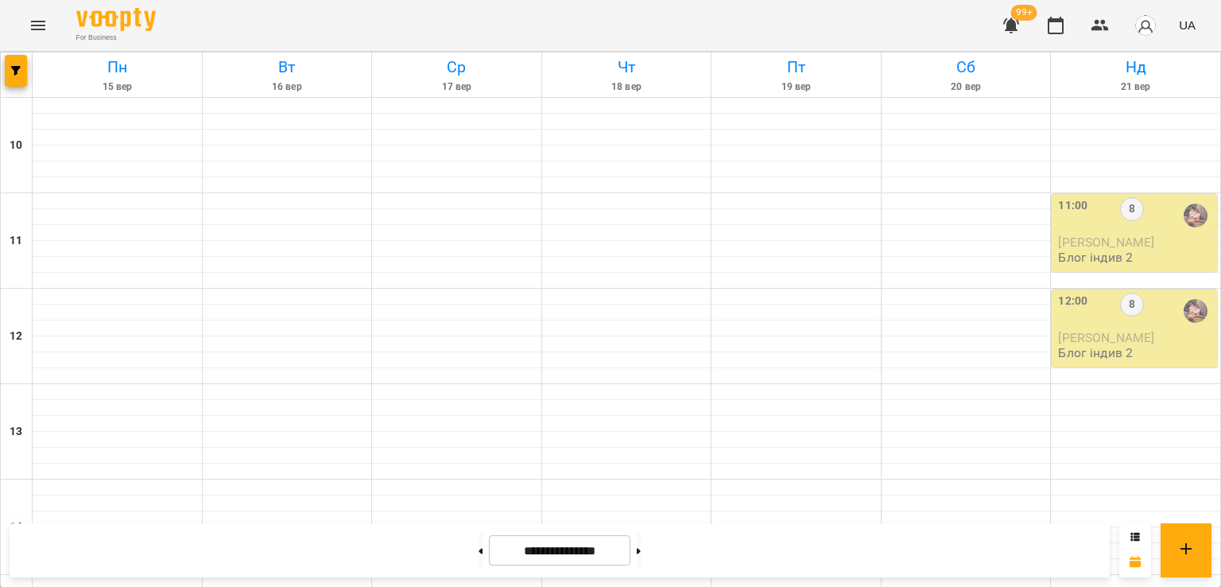
scroll to position [664, 0]
